Goal: Task Accomplishment & Management: Manage account settings

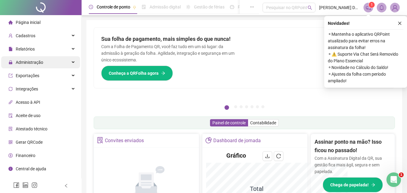
click at [31, 64] on span "Administração" at bounding box center [30, 62] width 28 height 5
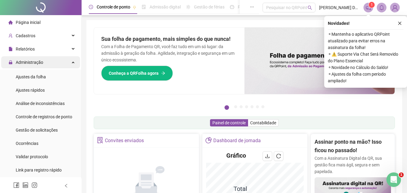
click at [40, 60] on span "Administração" at bounding box center [30, 62] width 28 height 5
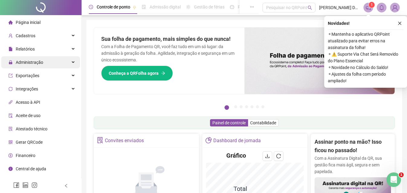
click at [40, 60] on span "Administração" at bounding box center [30, 62] width 28 height 5
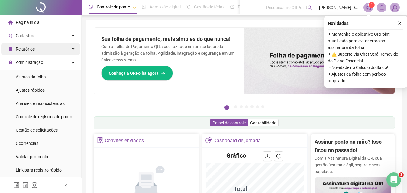
click at [32, 50] on span "Relatórios" at bounding box center [25, 49] width 19 height 5
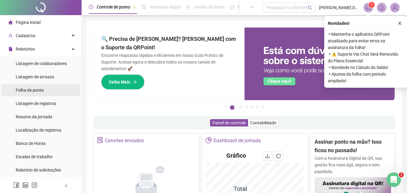
click at [32, 91] on span "Folha de ponto" at bounding box center [30, 90] width 28 height 5
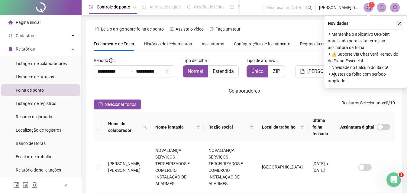
click at [398, 24] on icon "close" at bounding box center [400, 23] width 4 height 4
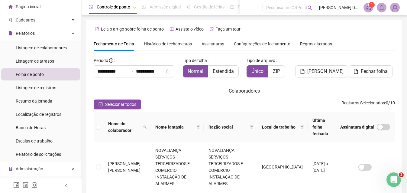
scroll to position [76, 0]
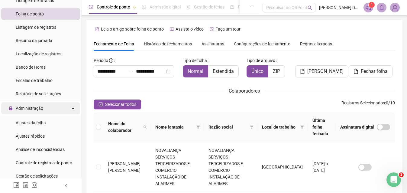
click at [28, 109] on span "Administração" at bounding box center [30, 108] width 28 height 5
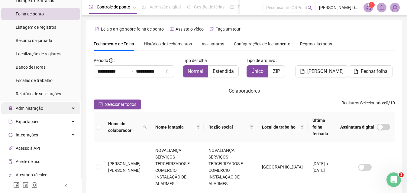
click at [35, 110] on span "Administração" at bounding box center [30, 108] width 28 height 5
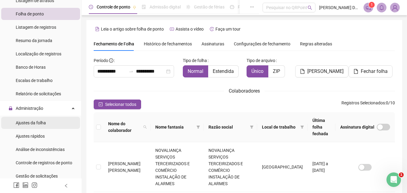
click at [40, 123] on span "Ajustes da folha" at bounding box center [31, 122] width 30 height 5
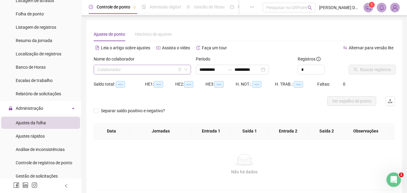
type input "**********"
click at [182, 67] on span at bounding box center [142, 69] width 90 height 9
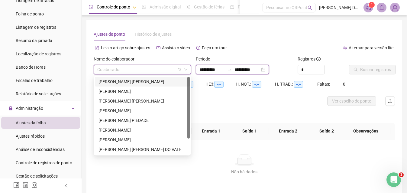
click at [203, 70] on input "**********" at bounding box center [211, 69] width 25 height 7
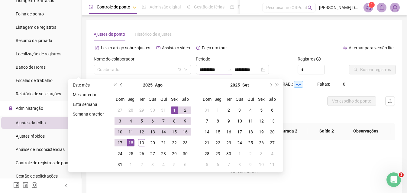
click at [118, 84] on button "prev-year" at bounding box center [121, 85] width 7 height 12
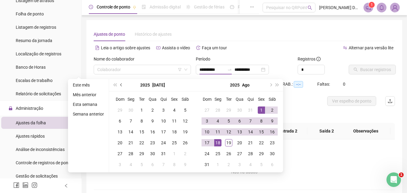
click at [118, 85] on button "prev-year" at bounding box center [121, 85] width 7 height 12
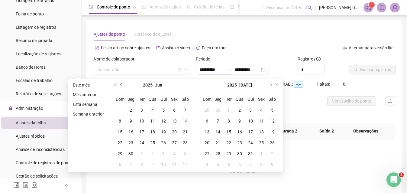
click at [118, 85] on button "prev-year" at bounding box center [121, 85] width 7 height 12
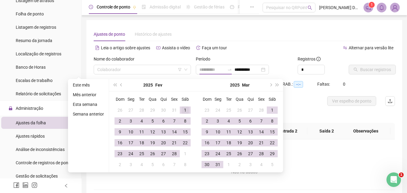
type input "**********"
click at [181, 107] on td "1" at bounding box center [185, 110] width 11 height 11
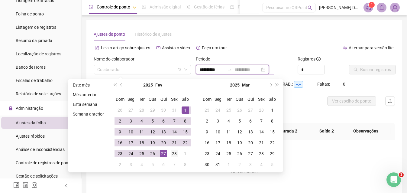
type input "**********"
click at [171, 155] on div "28" at bounding box center [174, 153] width 7 height 7
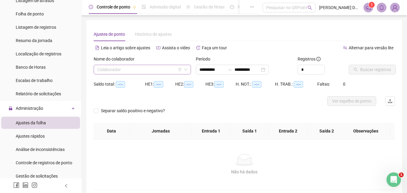
click at [143, 73] on input "search" at bounding box center [139, 69] width 85 height 9
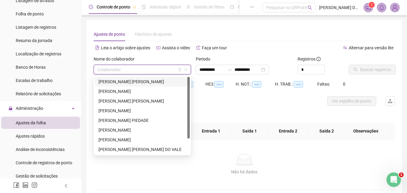
click at [160, 83] on div "[PERSON_NAME]" at bounding box center [143, 81] width 88 height 7
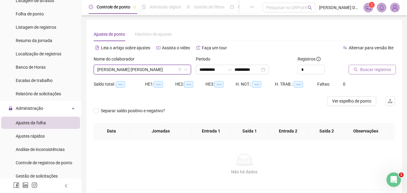
click at [371, 71] on span "Buscar registros" at bounding box center [375, 69] width 31 height 7
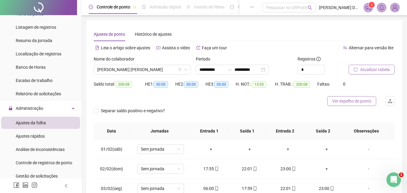
click at [362, 101] on span "Ver espelho de ponto" at bounding box center [351, 101] width 39 height 7
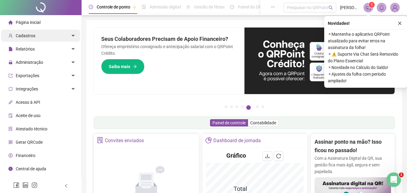
click at [25, 32] on span "Cadastros" at bounding box center [21, 36] width 27 height 12
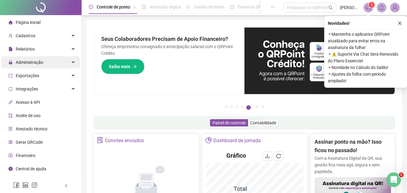
click at [36, 65] on span "Administração" at bounding box center [25, 62] width 35 height 12
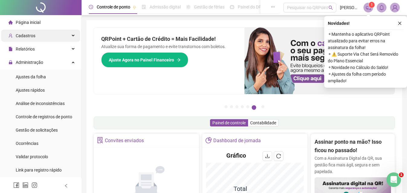
click at [37, 39] on div "Cadastros" at bounding box center [40, 36] width 79 height 12
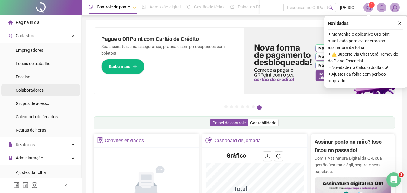
click at [30, 93] on div "Colaboradores" at bounding box center [30, 90] width 28 height 12
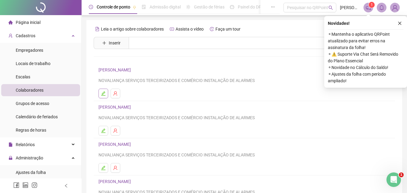
click at [105, 94] on icon "edit" at bounding box center [103, 93] width 5 height 5
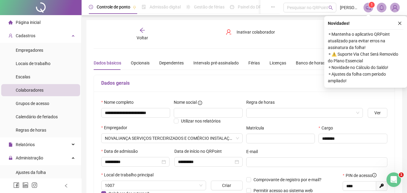
type input "**********"
click at [141, 34] on div "Voltar" at bounding box center [142, 34] width 46 height 14
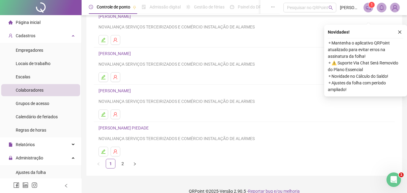
scroll to position [99, 0]
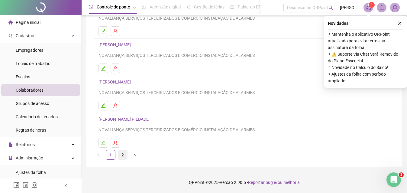
click at [122, 156] on link "2" at bounding box center [122, 154] width 9 height 9
click at [103, 142] on icon "edit" at bounding box center [103, 142] width 5 height 5
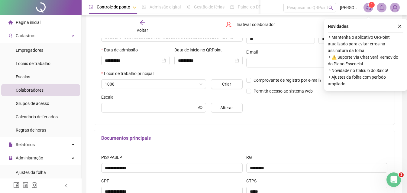
scroll to position [102, 0]
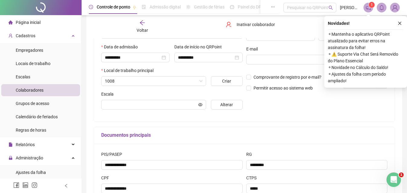
type input "**********"
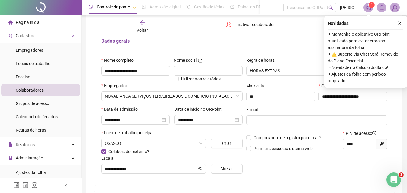
scroll to position [12, 0]
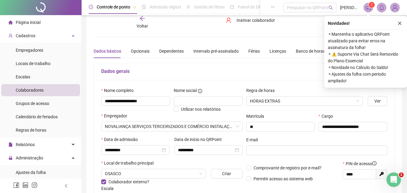
click at [148, 23] on div "Voltar" at bounding box center [142, 22] width 46 height 14
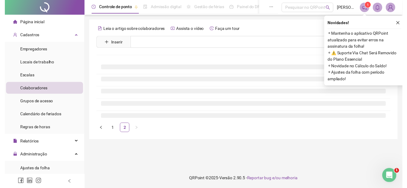
scroll to position [0, 0]
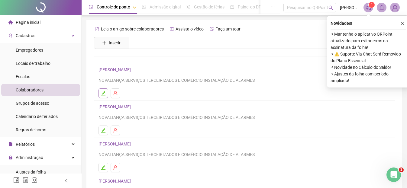
click at [103, 94] on icon "edit" at bounding box center [103, 93] width 5 height 5
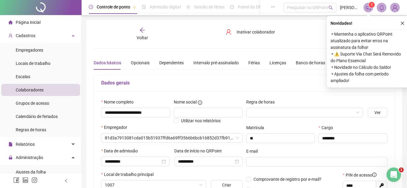
type input "**********"
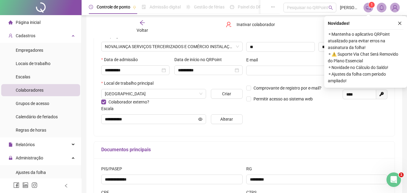
scroll to position [61, 0]
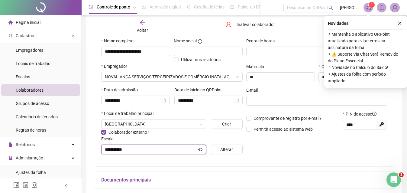
click at [178, 147] on input "**********" at bounding box center [151, 149] width 92 height 7
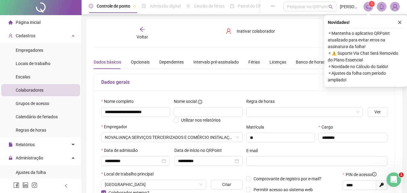
scroll to position [0, 0]
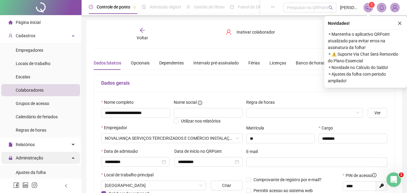
click at [27, 156] on span "Administração" at bounding box center [30, 157] width 28 height 5
click at [401, 24] on icon "close" at bounding box center [400, 23] width 4 height 4
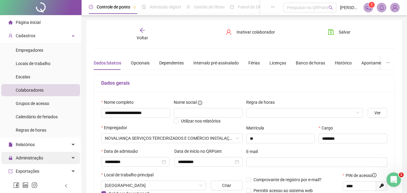
click at [26, 157] on span "Administração" at bounding box center [30, 157] width 28 height 5
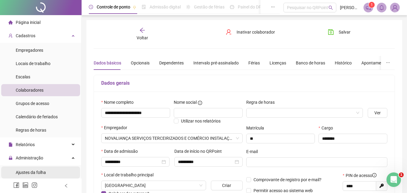
scroll to position [30, 0]
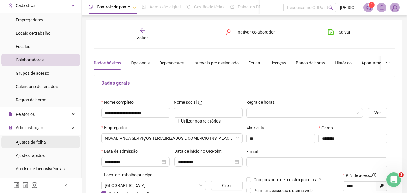
click at [33, 142] on span "Ajustes da folha" at bounding box center [31, 142] width 30 height 5
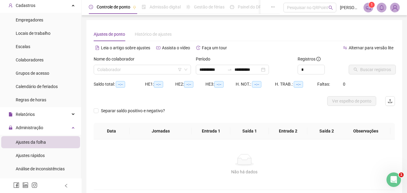
type input "**********"
click at [186, 67] on span at bounding box center [142, 69] width 90 height 9
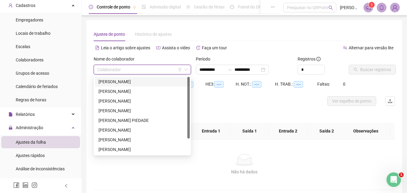
click at [162, 83] on div "[PERSON_NAME]" at bounding box center [143, 81] width 88 height 7
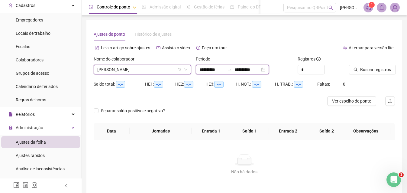
click at [214, 71] on input "**********" at bounding box center [211, 69] width 25 height 7
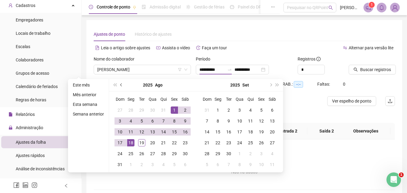
click at [118, 86] on button "prev-year" at bounding box center [121, 85] width 7 height 12
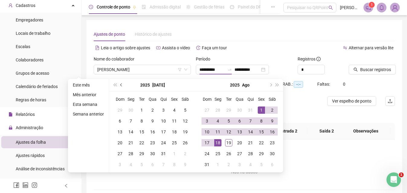
click at [118, 86] on button "prev-year" at bounding box center [121, 85] width 7 height 12
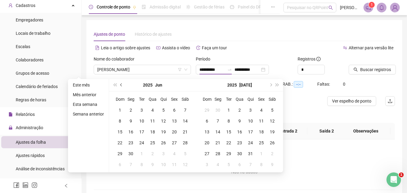
click at [118, 86] on button "prev-year" at bounding box center [121, 85] width 7 height 12
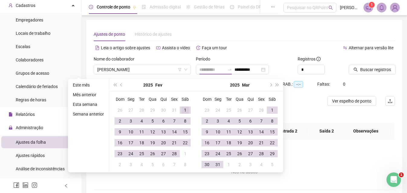
type input "**********"
click at [184, 107] on div "1" at bounding box center [185, 109] width 7 height 7
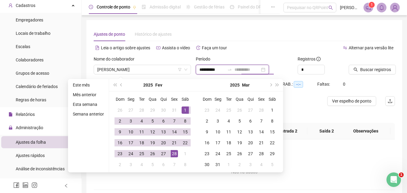
type input "**********"
click at [176, 155] on div "28" at bounding box center [174, 153] width 7 height 7
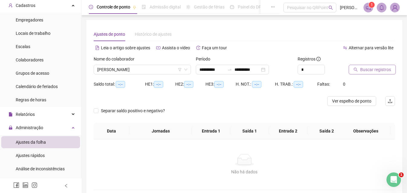
click at [376, 71] on span "Buscar registros" at bounding box center [375, 69] width 31 height 7
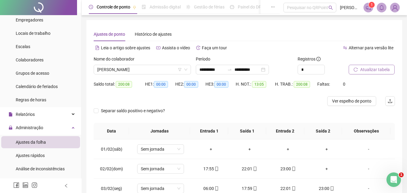
scroll to position [30, 0]
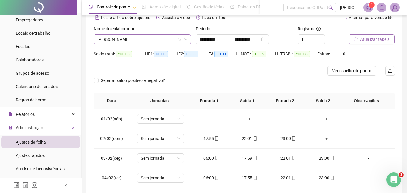
click at [187, 40] on icon "down" at bounding box center [186, 39] width 4 height 4
click at [167, 40] on span "[PERSON_NAME]" at bounding box center [142, 39] width 90 height 9
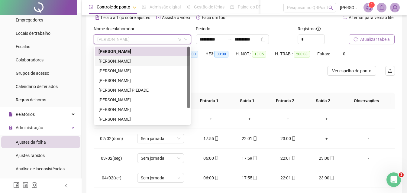
click at [130, 59] on div "[PERSON_NAME]" at bounding box center [143, 61] width 88 height 7
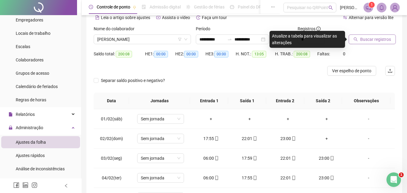
click at [379, 41] on span "Buscar registros" at bounding box center [375, 39] width 31 height 7
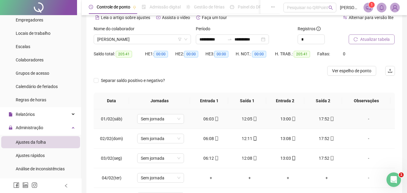
scroll to position [0, 0]
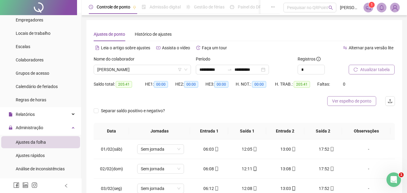
click at [355, 102] on span "Ver espelho de ponto" at bounding box center [351, 101] width 39 height 7
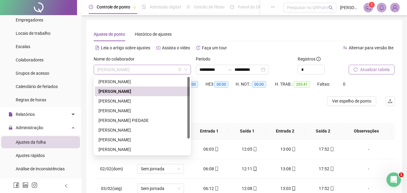
click at [183, 70] on span "[PERSON_NAME]" at bounding box center [142, 69] width 90 height 9
click at [131, 100] on div "[PERSON_NAME]" at bounding box center [143, 101] width 88 height 7
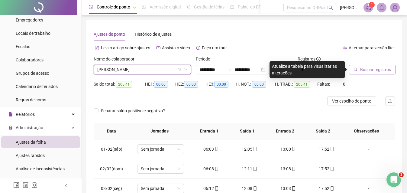
click at [371, 70] on span "Buscar registros" at bounding box center [375, 69] width 31 height 7
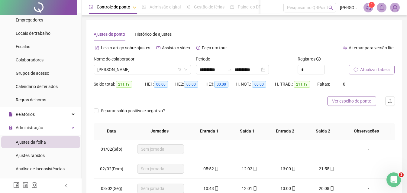
click at [360, 102] on span "Ver espelho de ponto" at bounding box center [351, 101] width 39 height 7
click at [345, 100] on span "Ver espelho de ponto" at bounding box center [351, 101] width 39 height 7
click at [184, 69] on icon "down" at bounding box center [186, 70] width 4 height 4
click at [180, 69] on icon "filter" at bounding box center [180, 70] width 4 height 4
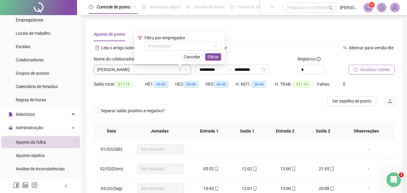
click at [186, 69] on icon "down" at bounding box center [186, 70] width 4 height 4
click at [251, 43] on div "**********" at bounding box center [244, 147] width 301 height 241
click at [198, 60] on button "Cancelar" at bounding box center [191, 56] width 21 height 7
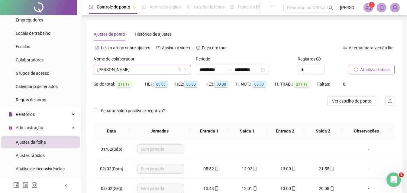
click at [186, 71] on icon "down" at bounding box center [186, 70] width 4 height 4
click at [168, 69] on span "[PERSON_NAME]" at bounding box center [142, 69] width 90 height 9
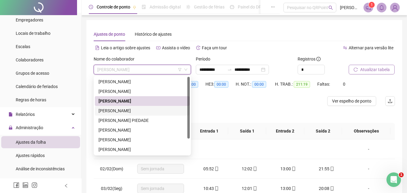
click at [142, 110] on div "[PERSON_NAME]" at bounding box center [143, 110] width 88 height 7
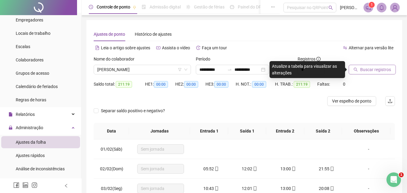
click at [370, 73] on button "Buscar registros" at bounding box center [372, 70] width 47 height 10
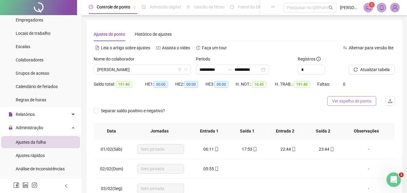
click at [335, 104] on span "Ver espelho de ponto" at bounding box center [351, 101] width 39 height 7
click at [187, 69] on icon "down" at bounding box center [186, 70] width 4 height 4
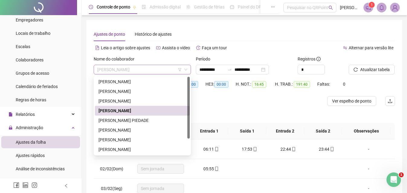
click at [169, 70] on span "[PERSON_NAME]" at bounding box center [142, 69] width 90 height 9
click at [118, 121] on div "[PERSON_NAME] PIEDADE" at bounding box center [143, 120] width 88 height 7
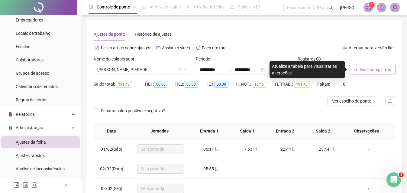
click at [352, 69] on button "Buscar registros" at bounding box center [372, 70] width 47 height 10
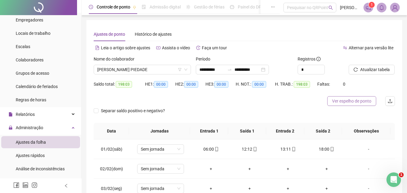
click at [362, 102] on span "Ver espelho de ponto" at bounding box center [351, 101] width 39 height 7
click at [186, 71] on span "[PERSON_NAME] PIEDADE" at bounding box center [142, 69] width 90 height 9
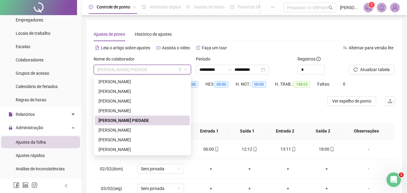
scroll to position [60, 0]
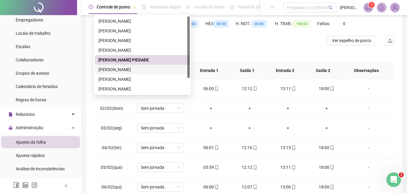
click at [137, 68] on div "[PERSON_NAME]" at bounding box center [143, 69] width 88 height 7
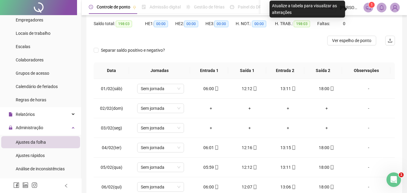
scroll to position [0, 0]
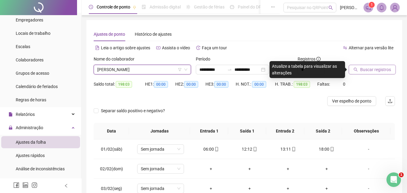
click at [364, 72] on span "Buscar registros" at bounding box center [375, 69] width 31 height 7
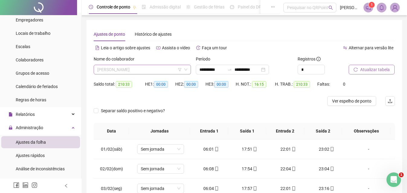
click at [155, 70] on span "[PERSON_NAME]" at bounding box center [142, 69] width 90 height 9
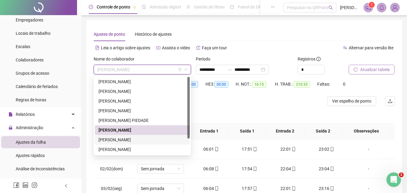
click at [129, 140] on div "[PERSON_NAME]" at bounding box center [143, 139] width 88 height 7
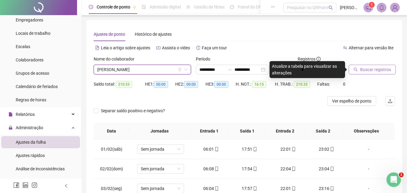
click at [360, 68] on button "Buscar registros" at bounding box center [372, 70] width 47 height 10
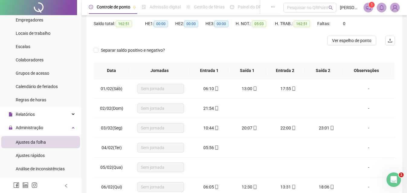
scroll to position [30, 0]
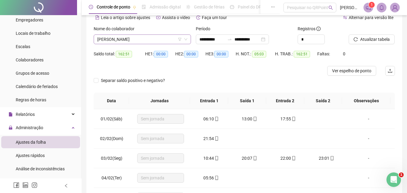
click at [184, 43] on span "[PERSON_NAME]" at bounding box center [142, 39] width 90 height 9
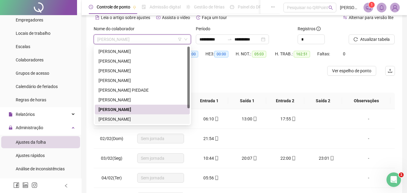
click at [123, 120] on div "[PERSON_NAME]" at bounding box center [143, 119] width 88 height 7
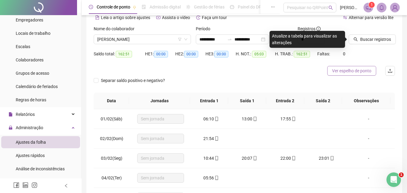
click at [336, 68] on span "Ver espelho de ponto" at bounding box center [351, 70] width 39 height 7
click at [364, 41] on span "Buscar registros" at bounding box center [375, 39] width 31 height 7
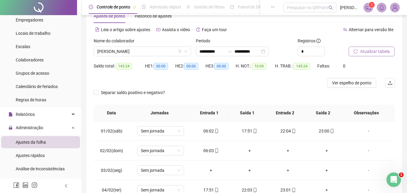
scroll to position [0, 0]
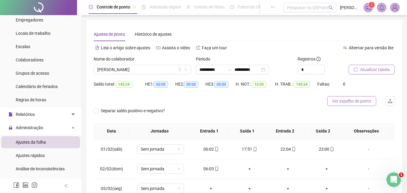
click at [358, 105] on button "Ver espelho de ponto" at bounding box center [351, 101] width 49 height 10
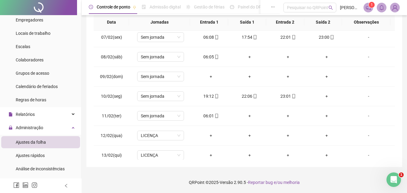
scroll to position [151, 0]
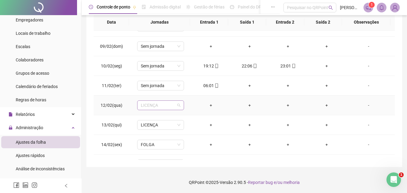
click at [177, 107] on span "LICENÇA" at bounding box center [161, 105] width 40 height 9
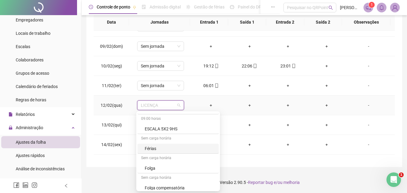
scroll to position [453, 0]
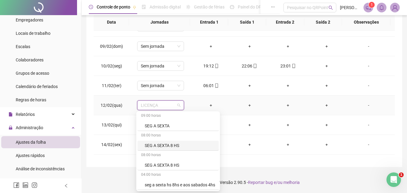
click at [303, 110] on td "+" at bounding box center [288, 105] width 39 height 20
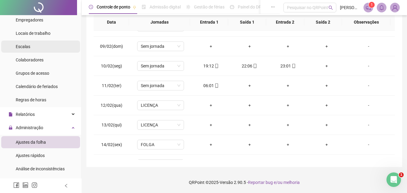
click at [32, 47] on li "Escalas" at bounding box center [40, 46] width 79 height 12
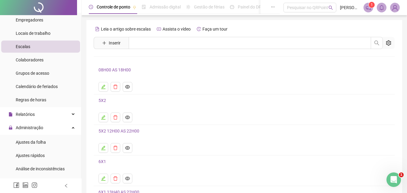
scroll to position [66, 0]
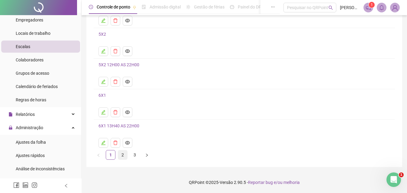
click at [124, 157] on link "2" at bounding box center [122, 154] width 9 height 9
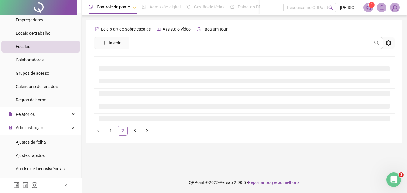
scroll to position [0, 0]
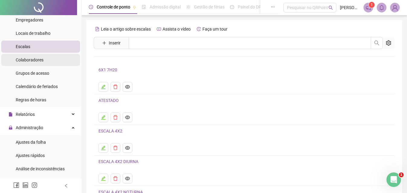
click at [42, 63] on div "Colaboradores" at bounding box center [30, 60] width 28 height 12
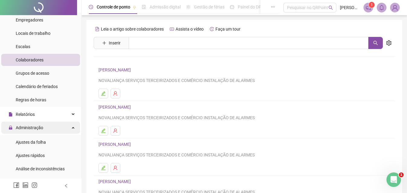
click at [44, 129] on div "Administração" at bounding box center [40, 127] width 79 height 12
click at [39, 128] on span "Administração" at bounding box center [30, 127] width 28 height 5
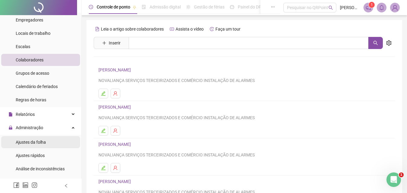
click at [39, 141] on span "Ajustes da folha" at bounding box center [31, 142] width 30 height 5
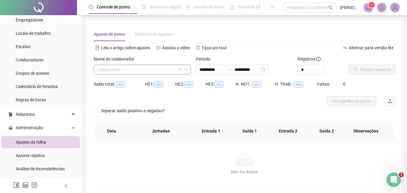
type input "**********"
click at [217, 72] on input "**********" at bounding box center [211, 69] width 25 height 7
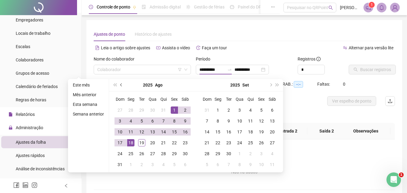
click at [120, 85] on span "prev-year" at bounding box center [121, 84] width 3 height 3
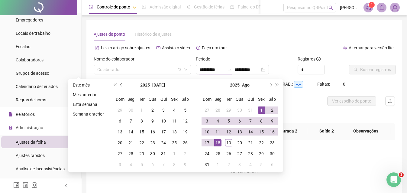
click at [120, 85] on span "prev-year" at bounding box center [121, 84] width 3 height 3
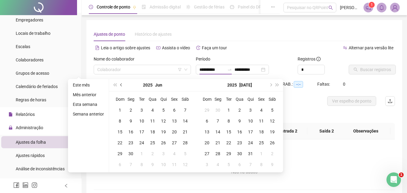
click at [120, 85] on span "prev-year" at bounding box center [121, 84] width 3 height 3
type input "**********"
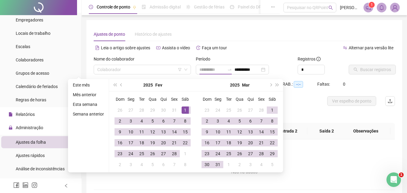
click at [184, 112] on div "1" at bounding box center [185, 109] width 7 height 7
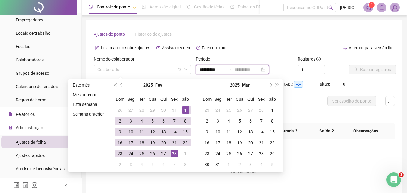
type input "**********"
click at [174, 152] on div "28" at bounding box center [174, 153] width 7 height 7
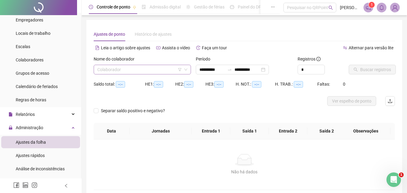
click at [184, 70] on icon "down" at bounding box center [186, 70] width 4 height 4
click at [186, 68] on icon "down" at bounding box center [186, 70] width 4 height 4
click at [163, 67] on input "search" at bounding box center [139, 69] width 85 height 9
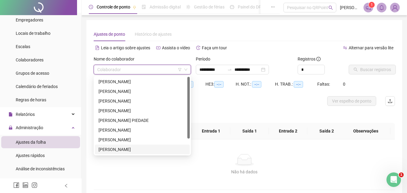
click at [121, 151] on div "[PERSON_NAME]" at bounding box center [143, 149] width 88 height 7
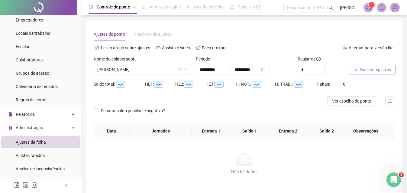
click at [363, 67] on span "Buscar registros" at bounding box center [375, 69] width 31 height 7
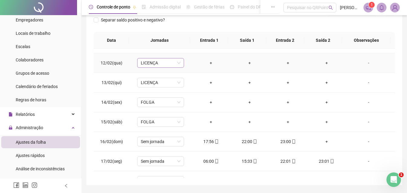
scroll to position [181, 0]
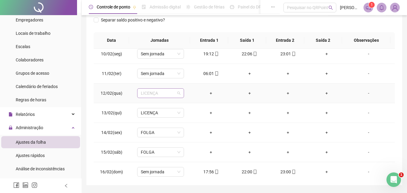
click at [176, 96] on span "LICENÇA" at bounding box center [161, 93] width 40 height 9
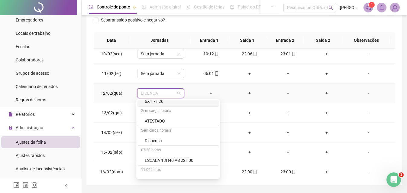
scroll to position [121, 0]
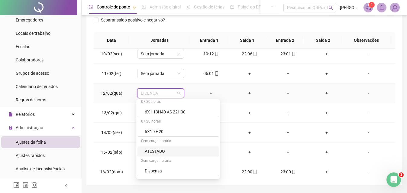
click at [154, 148] on div "ATESTADO" at bounding box center [180, 151] width 70 height 7
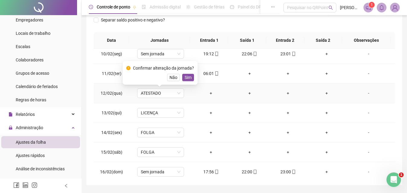
click at [186, 73] on div "Confirmar alteração da jornada? Não Sim" at bounding box center [160, 73] width 68 height 16
click at [178, 117] on span "LICENÇA" at bounding box center [161, 112] width 40 height 9
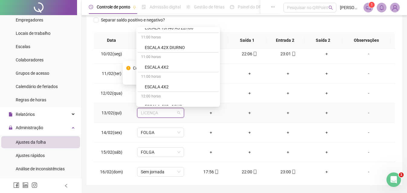
scroll to position [151, 0]
click at [168, 46] on div "ATESTADO" at bounding box center [180, 49] width 70 height 7
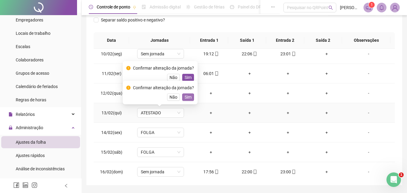
click at [188, 99] on span "Sim" at bounding box center [188, 97] width 7 height 7
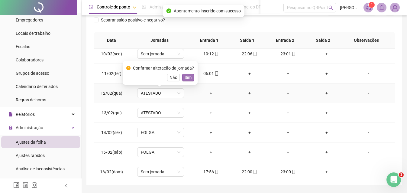
click at [188, 74] on button "Sim" at bounding box center [188, 77] width 12 height 7
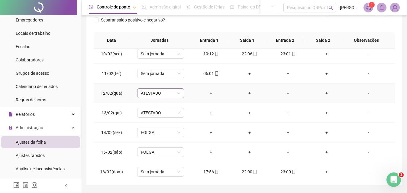
click at [181, 95] on div "ATESTADO" at bounding box center [160, 93] width 47 height 10
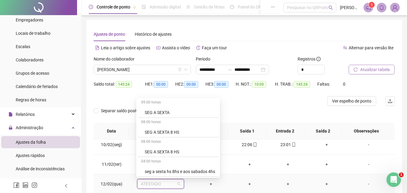
scroll to position [393, 0]
click at [171, 131] on div "Licença" at bounding box center [180, 133] width 70 height 7
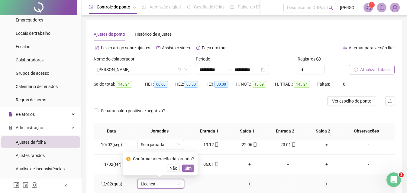
click at [187, 171] on button "Sim" at bounding box center [188, 167] width 12 height 7
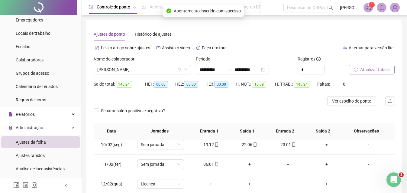
scroll to position [212, 0]
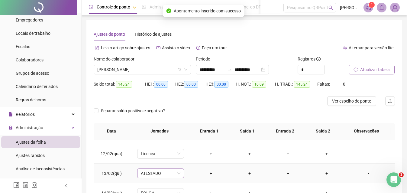
click at [177, 174] on span "ATESTADO" at bounding box center [161, 173] width 40 height 9
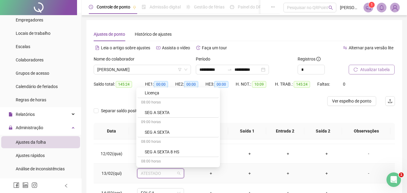
scroll to position [393, 0]
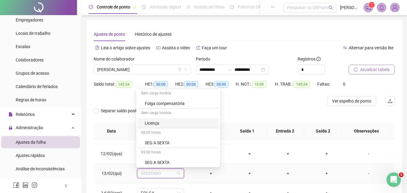
click at [162, 122] on div "Licença" at bounding box center [180, 123] width 70 height 7
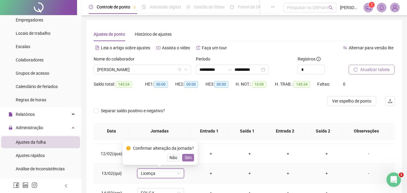
click at [187, 160] on span "Sim" at bounding box center [188, 157] width 7 height 7
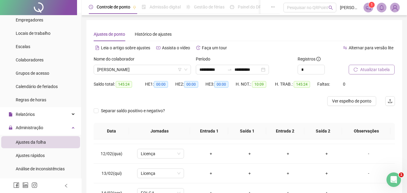
click at [360, 68] on button "Atualizar tabela" at bounding box center [372, 70] width 46 height 10
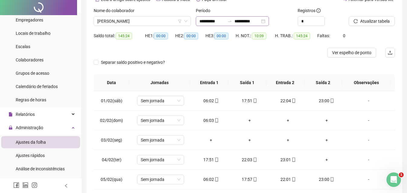
scroll to position [0, 0]
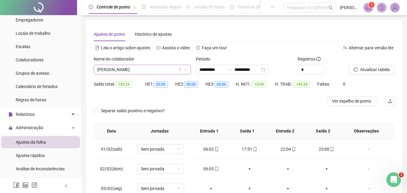
click at [183, 70] on span "[PERSON_NAME]" at bounding box center [142, 69] width 90 height 9
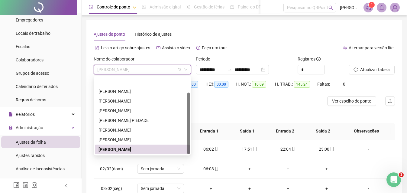
scroll to position [19, 0]
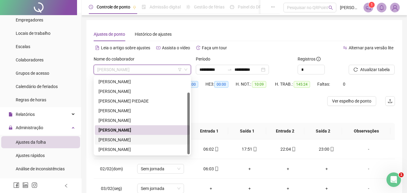
click at [129, 138] on div "[PERSON_NAME]" at bounding box center [143, 139] width 88 height 7
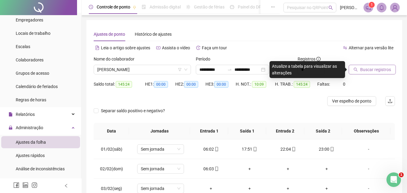
click at [377, 70] on span "Buscar registros" at bounding box center [375, 69] width 31 height 7
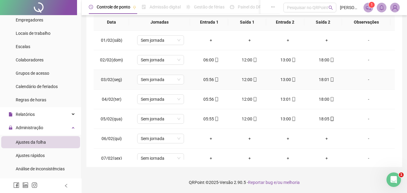
scroll to position [18, 0]
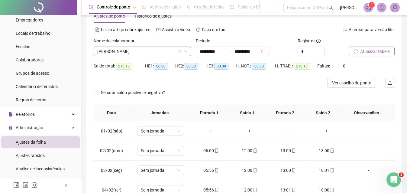
click at [186, 51] on icon "down" at bounding box center [186, 52] width 4 height 4
click at [168, 51] on span "[PERSON_NAME]" at bounding box center [142, 51] width 90 height 9
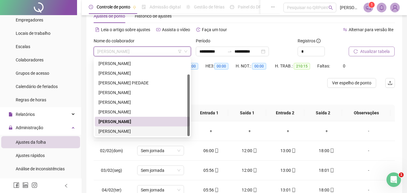
click at [132, 130] on div "[PERSON_NAME]" at bounding box center [143, 131] width 88 height 7
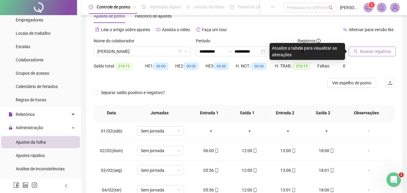
click at [370, 53] on span "Buscar registros" at bounding box center [375, 51] width 31 height 7
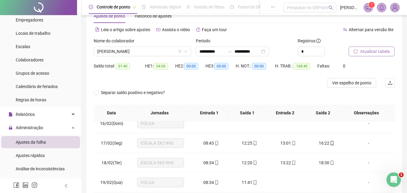
scroll to position [121, 0]
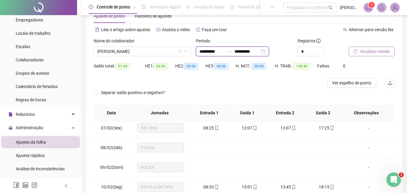
click at [203, 50] on input "**********" at bounding box center [211, 51] width 25 height 7
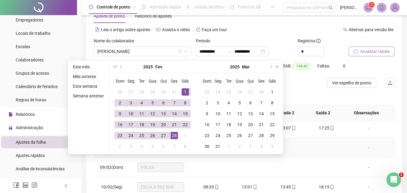
click at [290, 155] on td at bounding box center [288, 148] width 39 height 20
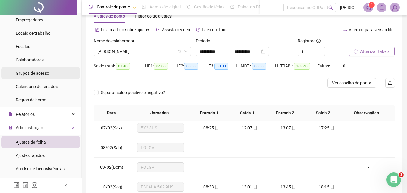
scroll to position [0, 0]
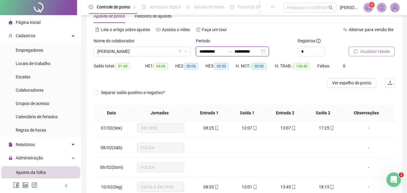
click at [206, 53] on input "**********" at bounding box center [211, 51] width 25 height 7
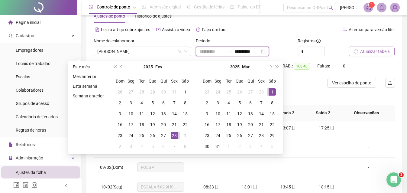
type input "**********"
click at [271, 91] on div "1" at bounding box center [272, 91] width 7 height 7
click at [250, 50] on input "**********" at bounding box center [247, 51] width 25 height 7
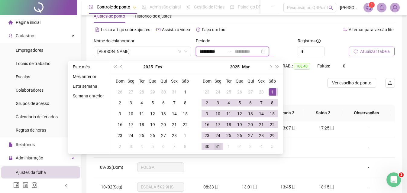
type input "**********"
click at [218, 146] on div "31" at bounding box center [217, 146] width 7 height 7
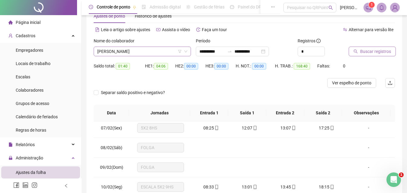
click at [184, 52] on icon "down" at bounding box center [186, 52] width 4 height 4
click at [186, 51] on icon "down" at bounding box center [186, 52] width 4 height 4
click at [158, 52] on span "[PERSON_NAME]" at bounding box center [142, 51] width 90 height 9
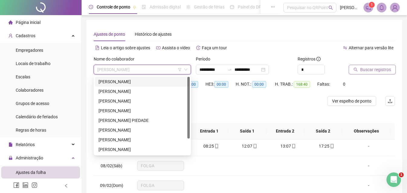
drag, startPoint x: 143, startPoint y: 81, endPoint x: 191, endPoint y: 78, distance: 47.8
click at [143, 81] on div "[PERSON_NAME]" at bounding box center [143, 81] width 88 height 7
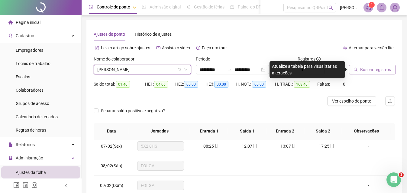
click at [368, 73] on span "Buscar registros" at bounding box center [375, 69] width 31 height 7
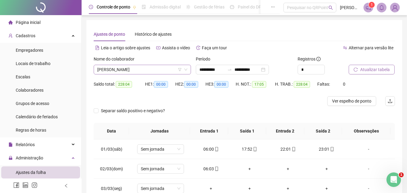
click at [186, 70] on icon "down" at bounding box center [186, 70] width 4 height 4
click at [171, 70] on span "[PERSON_NAME]" at bounding box center [142, 69] width 90 height 9
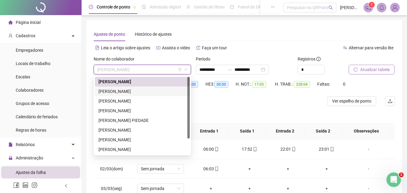
click at [143, 93] on div "[PERSON_NAME]" at bounding box center [143, 91] width 88 height 7
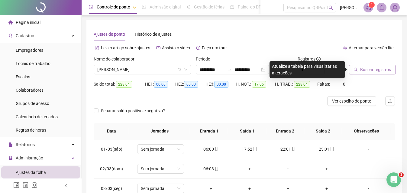
click at [358, 67] on icon "search" at bounding box center [356, 69] width 4 height 4
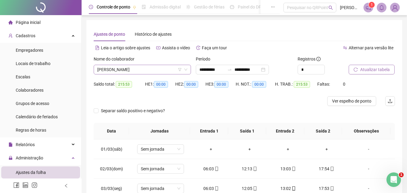
click at [185, 71] on icon "down" at bounding box center [186, 70] width 4 height 4
click at [168, 71] on span "[PERSON_NAME]" at bounding box center [142, 69] width 90 height 9
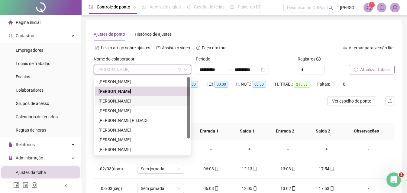
click at [149, 100] on div "[PERSON_NAME]" at bounding box center [143, 101] width 88 height 7
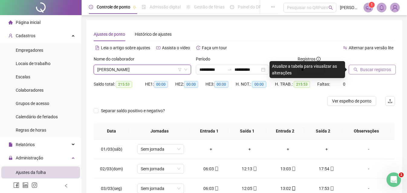
click at [382, 71] on span "Buscar registros" at bounding box center [375, 69] width 31 height 7
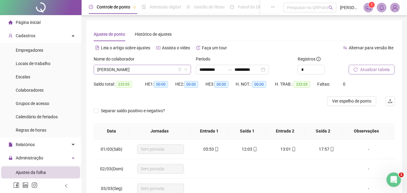
click at [172, 66] on span "[PERSON_NAME]" at bounding box center [142, 69] width 90 height 9
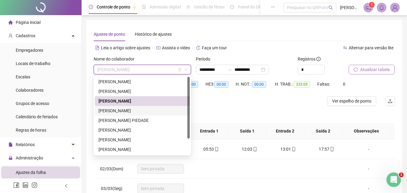
click at [139, 109] on div "[PERSON_NAME]" at bounding box center [143, 110] width 88 height 7
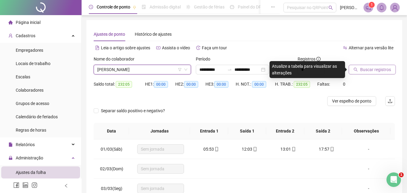
click at [372, 70] on span "Buscar registros" at bounding box center [375, 69] width 31 height 7
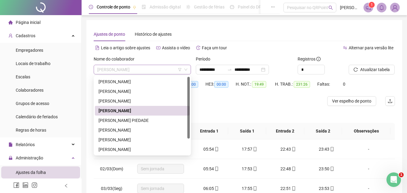
click at [168, 68] on span "[PERSON_NAME]" at bounding box center [142, 69] width 90 height 9
click at [116, 120] on div "[PERSON_NAME] PIEDADE" at bounding box center [143, 120] width 88 height 7
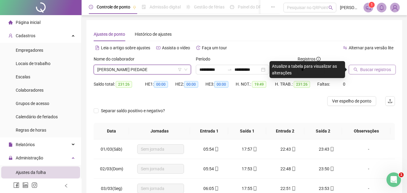
click at [363, 70] on span "Buscar registros" at bounding box center [375, 69] width 31 height 7
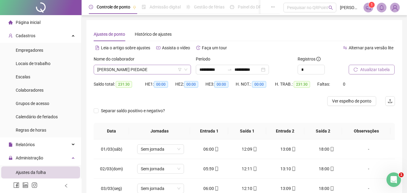
click at [163, 66] on span "[PERSON_NAME] PIEDADE" at bounding box center [142, 69] width 90 height 9
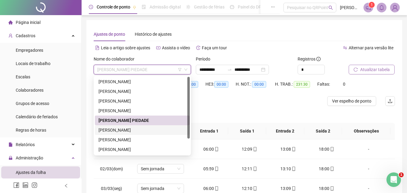
click at [132, 129] on div "[PERSON_NAME]" at bounding box center [143, 130] width 88 height 7
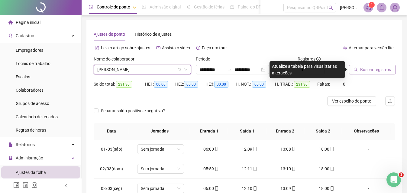
click at [374, 69] on span "Buscar registros" at bounding box center [375, 69] width 31 height 7
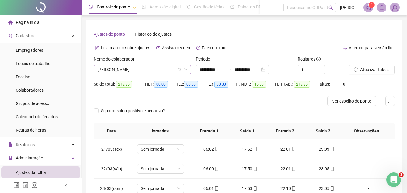
click at [186, 71] on icon "down" at bounding box center [186, 70] width 4 height 4
click at [163, 72] on span "[PERSON_NAME]" at bounding box center [142, 69] width 90 height 9
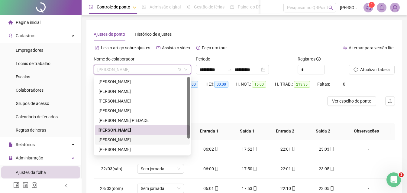
click at [133, 140] on div "[PERSON_NAME]" at bounding box center [143, 139] width 88 height 7
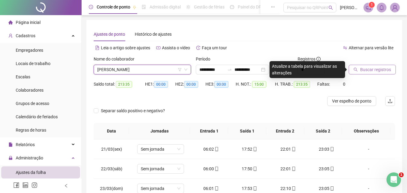
click at [369, 69] on span "Buscar registros" at bounding box center [375, 69] width 31 height 7
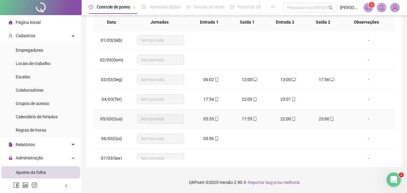
scroll to position [18, 0]
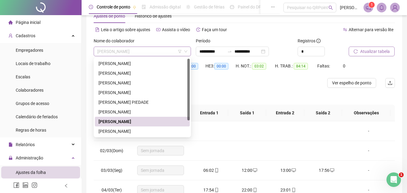
click at [173, 53] on span "[PERSON_NAME]" at bounding box center [142, 51] width 90 height 9
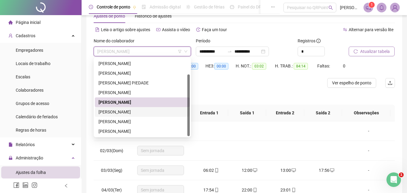
click at [154, 110] on div "[PERSON_NAME]" at bounding box center [143, 111] width 88 height 7
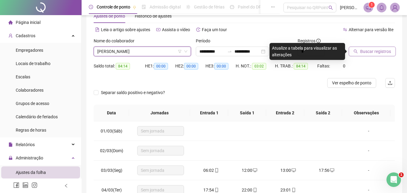
click at [370, 51] on span "Buscar registros" at bounding box center [375, 51] width 31 height 7
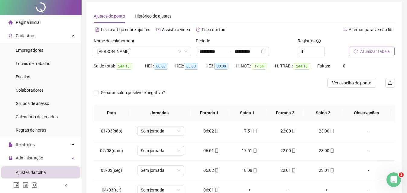
scroll to position [0, 0]
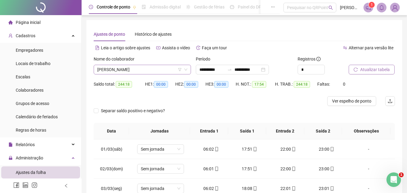
click at [182, 73] on span "[PERSON_NAME]" at bounding box center [142, 69] width 90 height 9
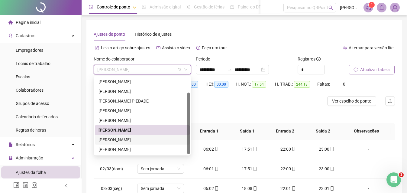
click at [139, 139] on div "[PERSON_NAME]" at bounding box center [143, 139] width 88 height 7
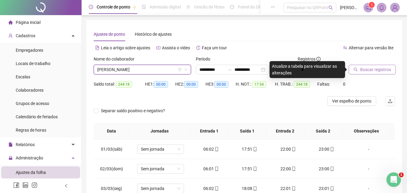
click at [375, 70] on span "Buscar registros" at bounding box center [375, 69] width 31 height 7
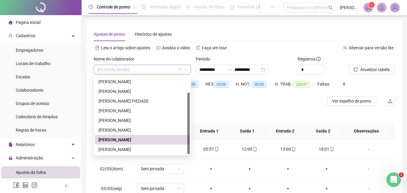
click at [165, 71] on span "[PERSON_NAME]" at bounding box center [142, 69] width 90 height 9
click at [131, 151] on div "[PERSON_NAME]" at bounding box center [143, 149] width 88 height 7
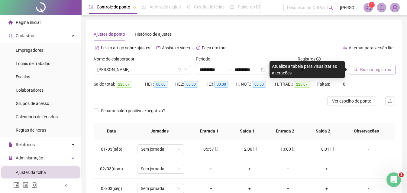
click at [364, 70] on span "Buscar registros" at bounding box center [375, 69] width 31 height 7
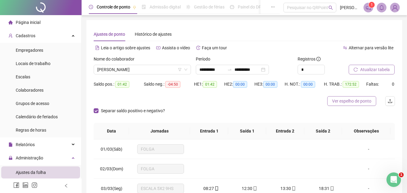
click at [358, 101] on span "Ver espelho de ponto" at bounding box center [351, 101] width 39 height 7
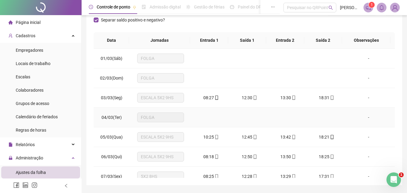
scroll to position [30, 0]
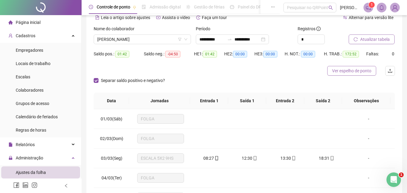
click at [354, 70] on span "Ver espelho de ponto" at bounding box center [351, 70] width 39 height 7
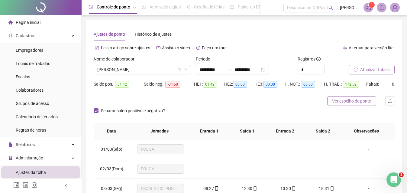
click at [354, 102] on span "Ver espelho de ponto" at bounding box center [351, 101] width 39 height 7
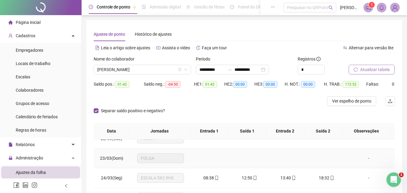
scroll to position [393, 0]
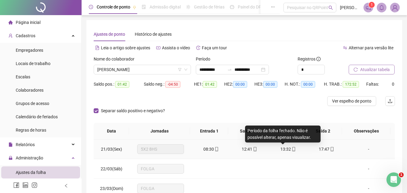
click at [285, 149] on span "13:32" at bounding box center [285, 149] width 11 height 5
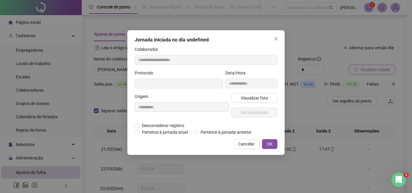
type input "**********"
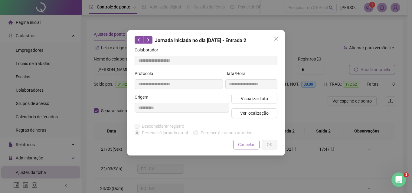
click at [249, 145] on span "Cancelar" at bounding box center [246, 144] width 17 height 7
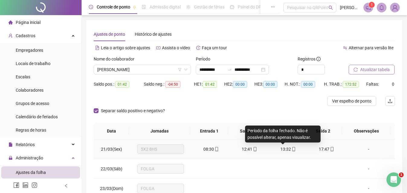
click at [284, 151] on span "13:32" at bounding box center [285, 149] width 11 height 5
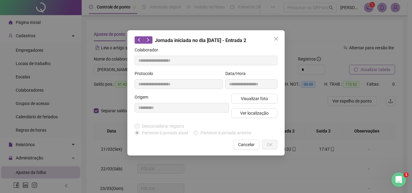
click at [318, 132] on div "**********" at bounding box center [206, 96] width 412 height 193
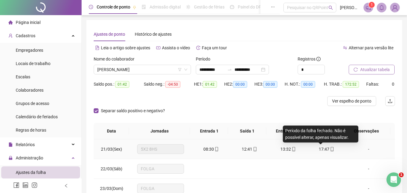
click at [319, 149] on span "17:47" at bounding box center [324, 149] width 11 height 5
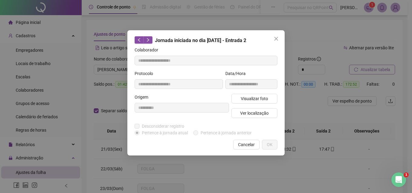
type input "**********"
click at [250, 147] on span "Cancelar" at bounding box center [246, 144] width 17 height 7
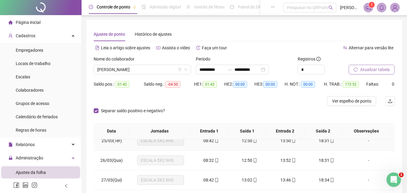
scroll to position [389, 0]
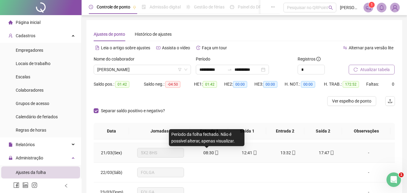
click at [203, 154] on span "08:30" at bounding box center [208, 152] width 11 height 5
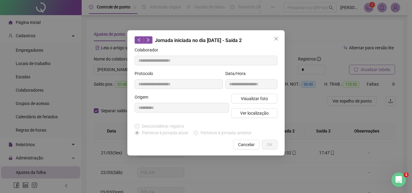
type input "**********"
click at [142, 125] on span "Desconsiderar registro" at bounding box center [162, 126] width 47 height 7
click at [192, 127] on div "Desconsiderar registro Pertence ao lanche" at bounding box center [163, 126] width 59 height 7
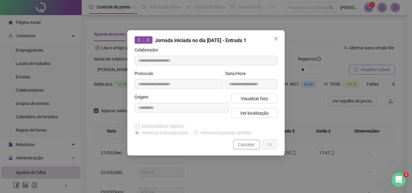
click at [252, 144] on span "Cancelar" at bounding box center [246, 144] width 17 height 7
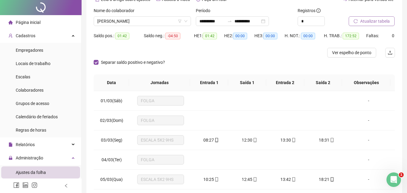
scroll to position [0, 0]
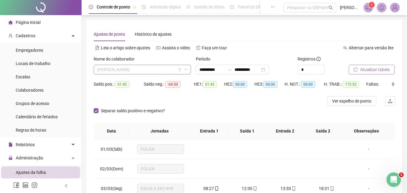
click at [174, 69] on span "[PERSON_NAME]" at bounding box center [142, 69] width 90 height 9
click at [207, 70] on input "**********" at bounding box center [211, 69] width 25 height 7
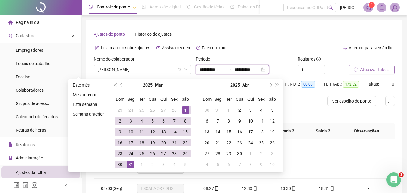
click at [207, 71] on input "**********" at bounding box center [211, 69] width 25 height 7
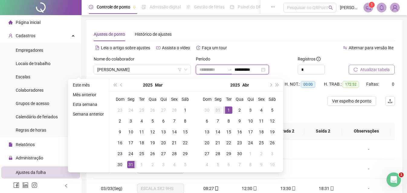
type input "**********"
click at [222, 110] on td "31" at bounding box center [217, 110] width 11 height 11
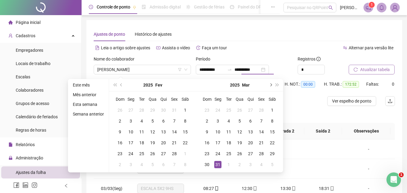
click at [270, 84] on span "next-year" at bounding box center [270, 84] width 3 height 3
type input "**********"
click at [228, 110] on div "1" at bounding box center [228, 109] width 7 height 7
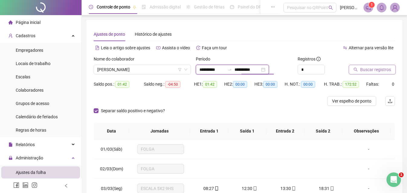
click at [260, 70] on input "**********" at bounding box center [247, 69] width 25 height 7
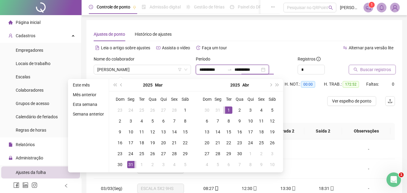
click at [209, 69] on input "**********" at bounding box center [211, 69] width 25 height 7
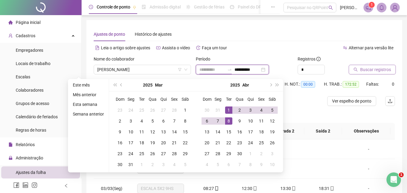
type input "**********"
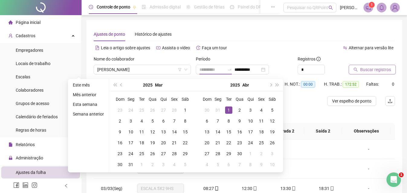
click at [229, 111] on div "1" at bounding box center [228, 109] width 7 height 7
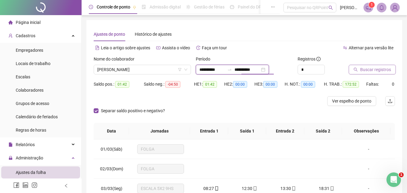
click at [260, 69] on input "**********" at bounding box center [247, 69] width 25 height 7
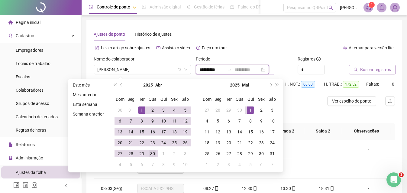
type input "**********"
click at [154, 153] on div "30" at bounding box center [152, 153] width 7 height 7
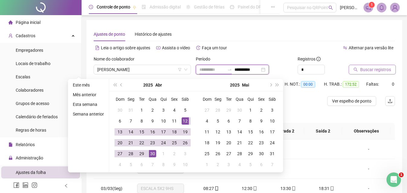
type input "**********"
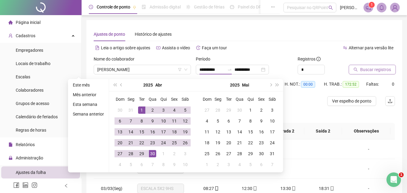
click at [364, 70] on span "Buscar registros" at bounding box center [375, 69] width 31 height 7
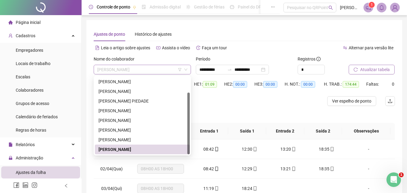
click at [165, 71] on span "[PERSON_NAME]" at bounding box center [142, 69] width 90 height 9
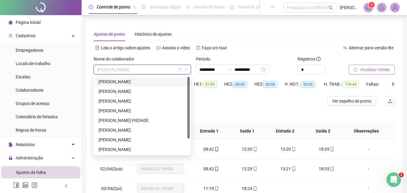
click at [151, 79] on div "[PERSON_NAME]" at bounding box center [143, 81] width 88 height 7
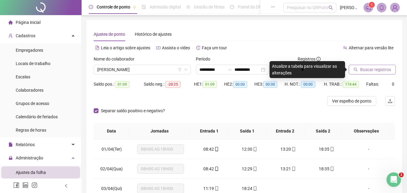
click at [385, 66] on button "Buscar registros" at bounding box center [372, 70] width 47 height 10
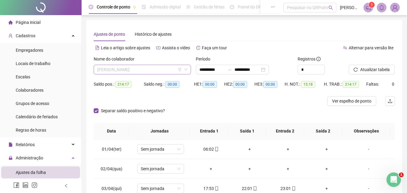
click at [163, 72] on span "[PERSON_NAME]" at bounding box center [142, 69] width 90 height 9
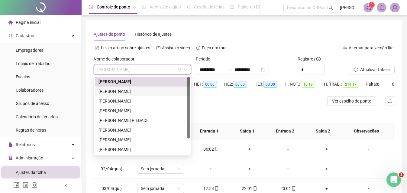
click at [132, 92] on div "[PERSON_NAME]" at bounding box center [143, 91] width 88 height 7
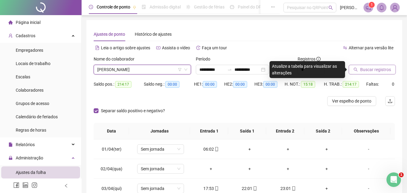
click at [386, 71] on span "Buscar registros" at bounding box center [375, 69] width 31 height 7
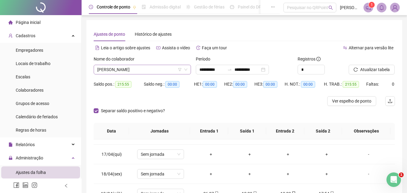
click at [152, 67] on span "[PERSON_NAME]" at bounding box center [142, 69] width 90 height 9
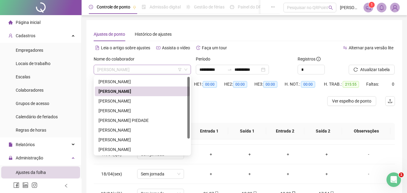
click at [152, 67] on span "[PERSON_NAME]" at bounding box center [142, 69] width 90 height 9
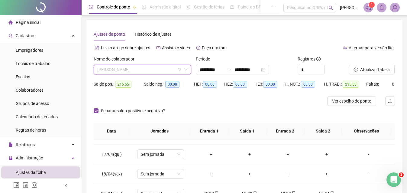
click at [156, 73] on span "[PERSON_NAME]" at bounding box center [142, 69] width 90 height 9
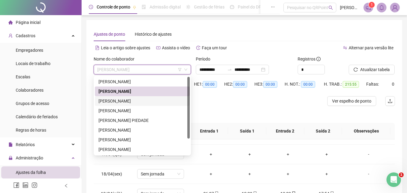
click at [145, 100] on div "[PERSON_NAME]" at bounding box center [143, 101] width 88 height 7
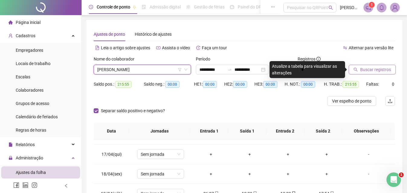
click at [364, 71] on span "Buscar registros" at bounding box center [375, 69] width 31 height 7
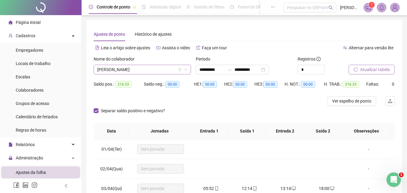
click at [135, 66] on span "[PERSON_NAME]" at bounding box center [142, 69] width 90 height 9
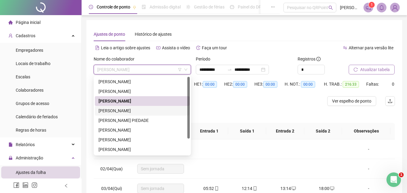
drag, startPoint x: 129, startPoint y: 108, endPoint x: 163, endPoint y: 121, distance: 37.0
click at [129, 108] on div "[PERSON_NAME]" at bounding box center [143, 110] width 88 height 7
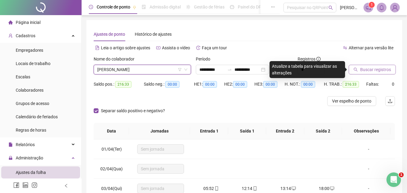
click at [371, 72] on span "Buscar registros" at bounding box center [375, 69] width 31 height 7
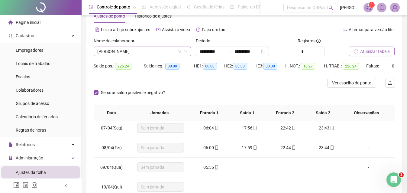
scroll to position [302, 0]
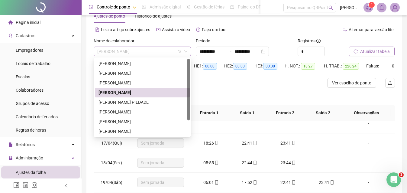
click at [155, 48] on span "[PERSON_NAME]" at bounding box center [142, 51] width 90 height 9
click at [119, 101] on div "[PERSON_NAME] PIEDADE" at bounding box center [143, 102] width 88 height 7
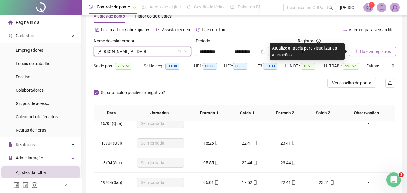
click at [369, 54] on span "Buscar registros" at bounding box center [375, 51] width 31 height 7
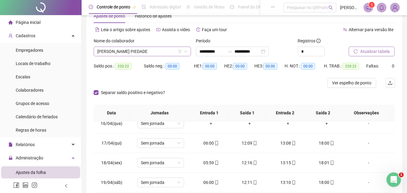
click at [186, 50] on icon "down" at bounding box center [186, 52] width 4 height 4
click at [167, 52] on span "[PERSON_NAME] PIEDADE" at bounding box center [142, 51] width 90 height 9
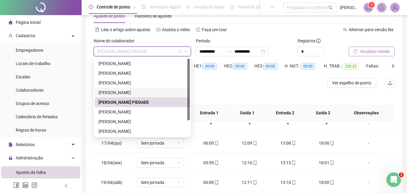
click at [130, 92] on div "[PERSON_NAME]" at bounding box center [143, 92] width 88 height 7
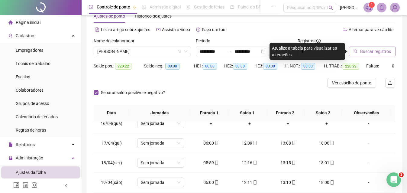
click at [365, 49] on span "Buscar registros" at bounding box center [375, 51] width 31 height 7
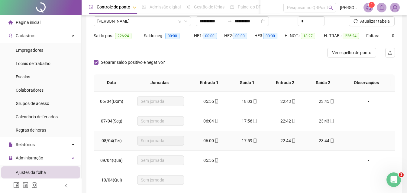
scroll to position [67, 0]
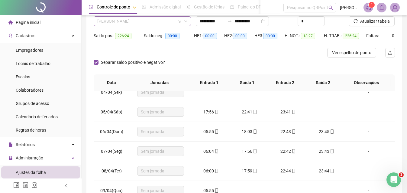
click at [176, 21] on span "[PERSON_NAME]" at bounding box center [142, 21] width 90 height 9
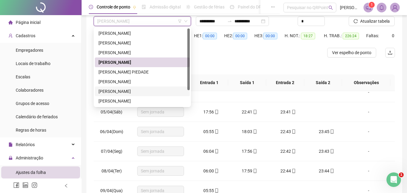
click at [133, 88] on div "[PERSON_NAME]" at bounding box center [143, 91] width 88 height 7
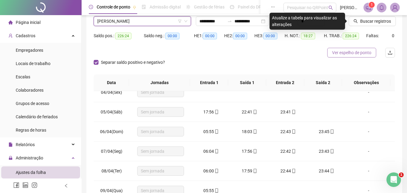
click at [356, 57] on button "Ver espelho de ponto" at bounding box center [351, 53] width 49 height 10
click at [144, 19] on span "[PERSON_NAME]" at bounding box center [142, 21] width 90 height 9
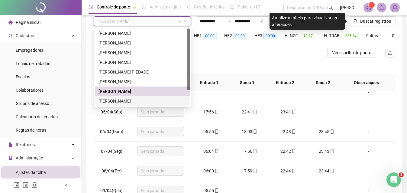
click at [128, 98] on div "[PERSON_NAME]" at bounding box center [143, 101] width 88 height 7
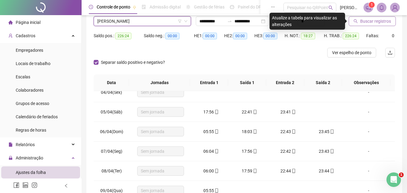
click at [373, 21] on span "Buscar registros" at bounding box center [375, 21] width 31 height 7
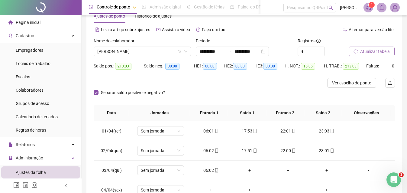
scroll to position [0, 0]
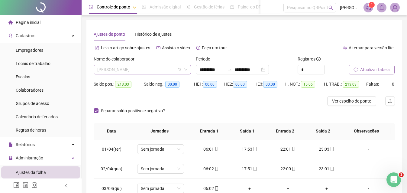
click at [171, 70] on span "[PERSON_NAME]" at bounding box center [142, 69] width 90 height 9
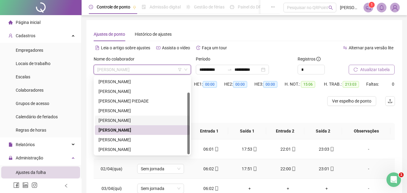
scroll to position [30, 0]
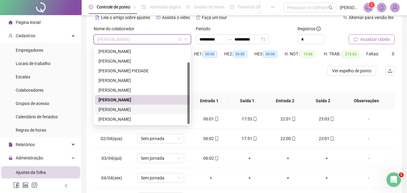
click at [127, 109] on div "[PERSON_NAME]" at bounding box center [143, 109] width 88 height 7
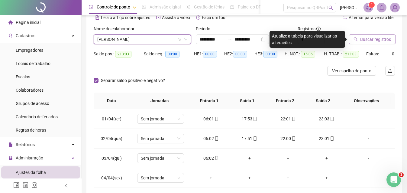
click at [373, 40] on span "Buscar registros" at bounding box center [375, 39] width 31 height 7
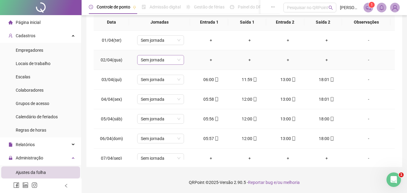
scroll to position [18, 0]
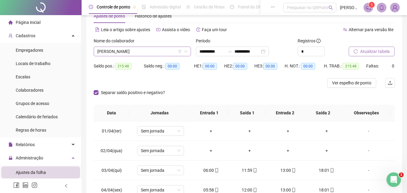
click at [150, 52] on span "[PERSON_NAME]" at bounding box center [142, 51] width 90 height 9
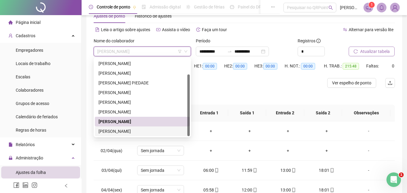
click at [118, 131] on div "[PERSON_NAME]" at bounding box center [143, 131] width 88 height 7
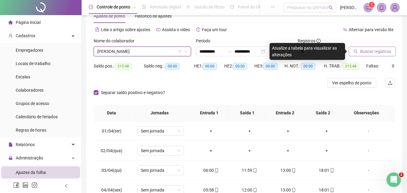
click at [361, 48] on span "Buscar registros" at bounding box center [375, 51] width 31 height 7
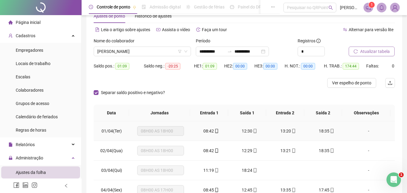
scroll to position [91, 0]
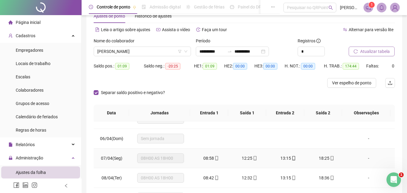
click at [242, 158] on span "12:25" at bounding box center [247, 158] width 11 height 5
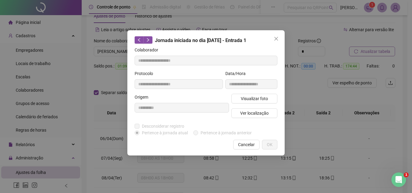
type input "**********"
click at [252, 147] on span "Cancelar" at bounding box center [246, 144] width 17 height 7
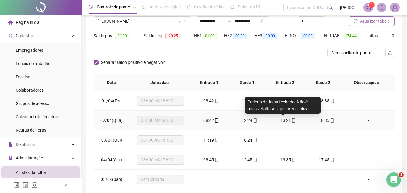
scroll to position [0, 0]
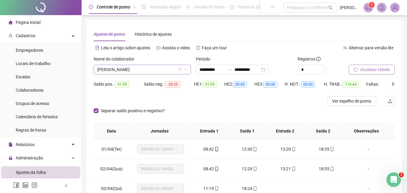
click at [154, 71] on span "[PERSON_NAME]" at bounding box center [142, 69] width 90 height 9
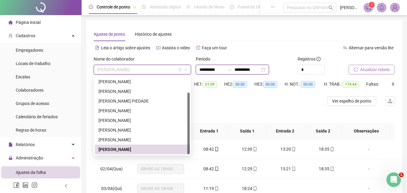
click at [208, 66] on input "**********" at bounding box center [211, 69] width 25 height 7
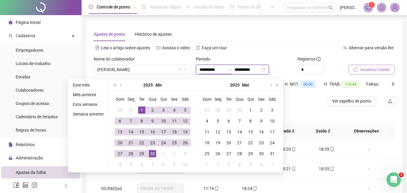
click at [208, 66] on input "**********" at bounding box center [211, 69] width 25 height 7
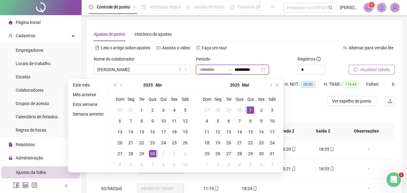
type input "**********"
click at [250, 110] on div "1" at bounding box center [250, 109] width 7 height 7
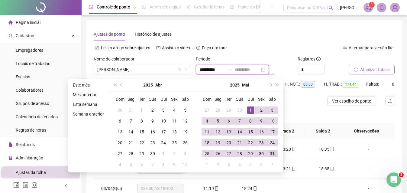
type input "**********"
click at [270, 156] on div "31" at bounding box center [272, 153] width 7 height 7
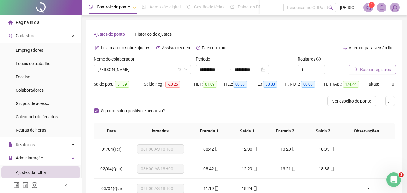
click at [373, 69] on span "Buscar registros" at bounding box center [375, 69] width 31 height 7
click at [176, 70] on span "[PERSON_NAME]" at bounding box center [142, 69] width 90 height 9
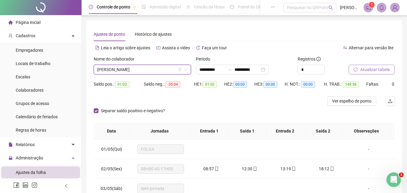
click at [211, 118] on div "Separar saldo positivo e negativo?" at bounding box center [244, 114] width 301 height 17
click at [164, 68] on span "[PERSON_NAME]" at bounding box center [142, 69] width 90 height 9
click at [223, 108] on div "Separar saldo positivo e negativo?" at bounding box center [244, 114] width 301 height 17
click at [162, 70] on span "[PERSON_NAME]" at bounding box center [142, 69] width 90 height 9
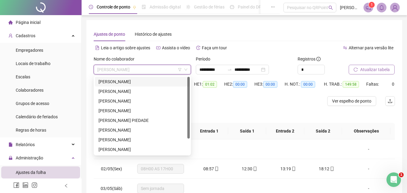
click at [154, 78] on div "[PERSON_NAME]" at bounding box center [143, 81] width 88 height 7
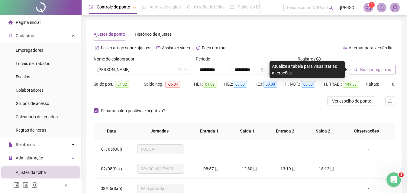
click at [361, 70] on span "Buscar registros" at bounding box center [375, 69] width 31 height 7
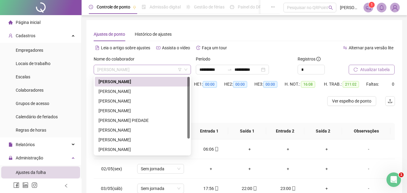
click at [166, 74] on div "[PERSON_NAME]" at bounding box center [142, 70] width 97 height 10
click at [139, 94] on div "[PERSON_NAME]" at bounding box center [143, 91] width 88 height 7
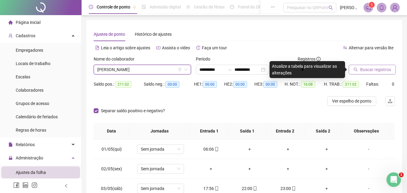
click at [372, 70] on span "Buscar registros" at bounding box center [375, 69] width 31 height 7
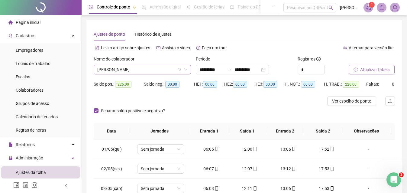
click at [162, 70] on span "[PERSON_NAME]" at bounding box center [142, 69] width 90 height 9
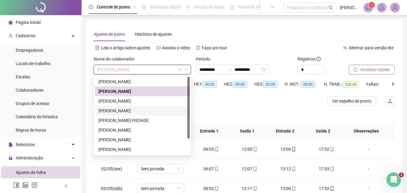
click at [130, 111] on div "[PERSON_NAME]" at bounding box center [143, 110] width 88 height 7
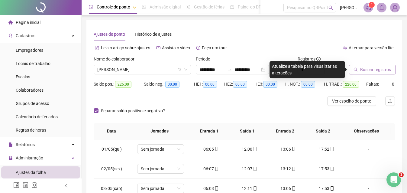
click at [370, 73] on span "Buscar registros" at bounding box center [375, 69] width 31 height 7
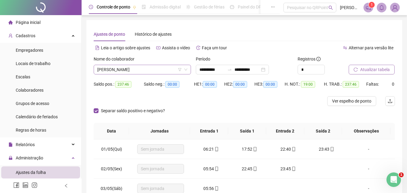
click at [147, 70] on span "[PERSON_NAME]" at bounding box center [142, 69] width 90 height 9
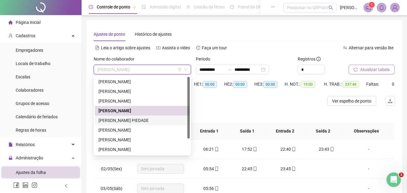
click at [134, 121] on div "[PERSON_NAME] PIEDADE" at bounding box center [143, 120] width 88 height 7
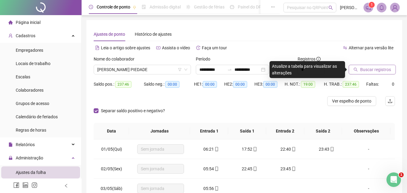
click at [365, 73] on span "Buscar registros" at bounding box center [375, 69] width 31 height 7
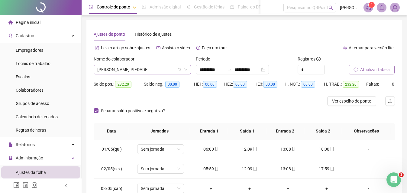
click at [142, 69] on span "[PERSON_NAME] PIEDADE" at bounding box center [142, 69] width 90 height 9
click at [138, 66] on span "[PERSON_NAME] PIEDADE" at bounding box center [142, 69] width 90 height 9
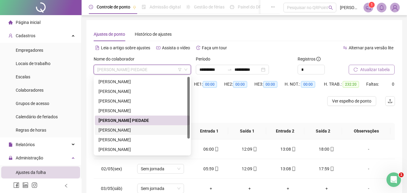
click at [126, 131] on div "[PERSON_NAME]" at bounding box center [143, 130] width 88 height 7
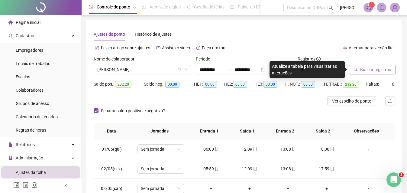
click at [359, 72] on button "Buscar registros" at bounding box center [372, 70] width 47 height 10
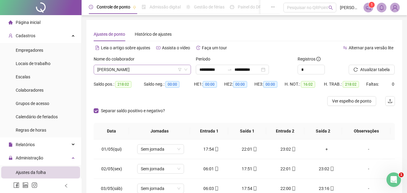
click at [162, 68] on span "[PERSON_NAME]" at bounding box center [142, 69] width 90 height 9
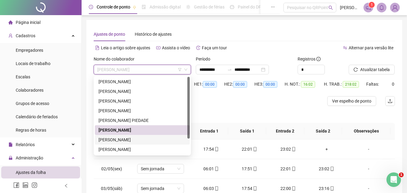
click at [137, 140] on div "[PERSON_NAME]" at bounding box center [143, 139] width 88 height 7
click at [137, 140] on td "Sem jornada" at bounding box center [161, 149] width 62 height 20
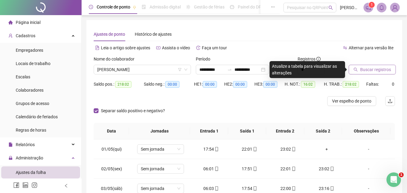
click at [350, 68] on button "Buscar registros" at bounding box center [372, 70] width 47 height 10
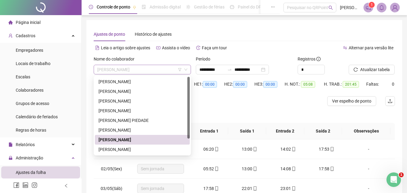
click at [138, 68] on span "[PERSON_NAME]" at bounding box center [142, 69] width 90 height 9
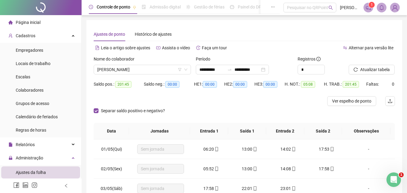
click at [212, 63] on div "Período" at bounding box center [244, 60] width 97 height 9
click at [211, 70] on input "**********" at bounding box center [211, 69] width 25 height 7
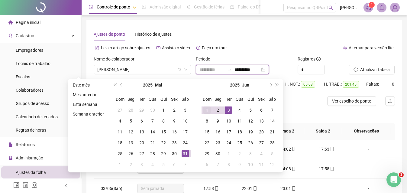
type input "**********"
click at [204, 110] on div "1" at bounding box center [206, 109] width 7 height 7
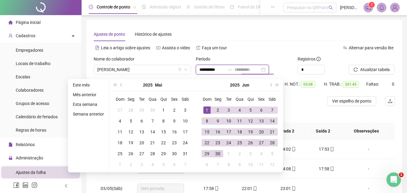
type input "**********"
click at [217, 155] on div "30" at bounding box center [217, 153] width 7 height 7
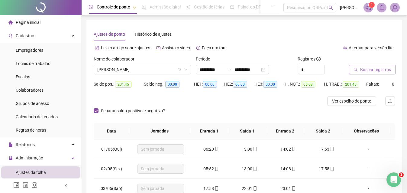
click at [378, 73] on button "Buscar registros" at bounding box center [372, 70] width 47 height 10
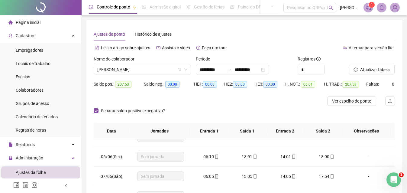
scroll to position [121, 0]
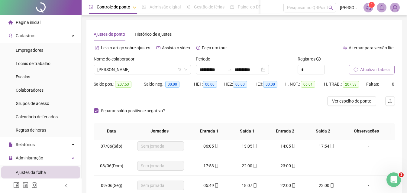
click at [372, 72] on span "Atualizar tabela" at bounding box center [375, 69] width 30 height 7
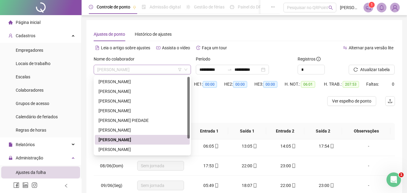
click at [170, 68] on span "[PERSON_NAME]" at bounding box center [142, 69] width 90 height 9
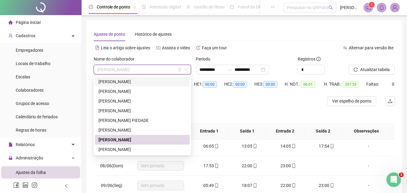
click at [125, 81] on div "[PERSON_NAME]" at bounding box center [143, 81] width 88 height 7
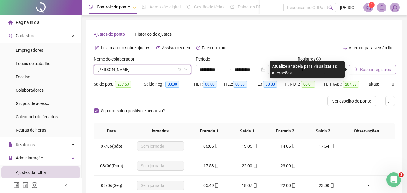
click at [367, 68] on span "Buscar registros" at bounding box center [375, 69] width 31 height 7
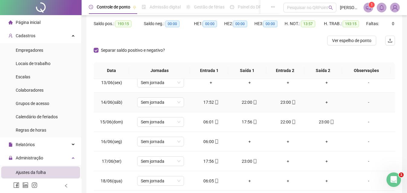
scroll to position [272, 0]
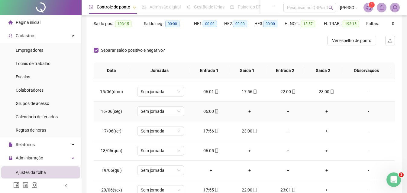
click at [249, 112] on div "+" at bounding box center [249, 111] width 29 height 7
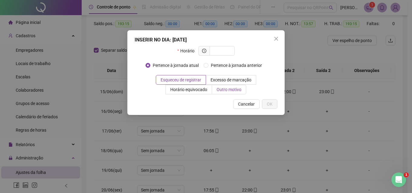
click at [217, 88] on span "Outro motivo" at bounding box center [228, 89] width 25 height 5
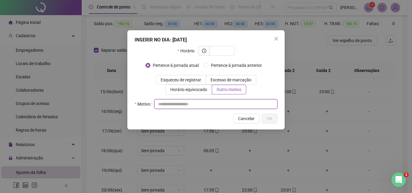
click at [196, 103] on input "text" at bounding box center [215, 104] width 123 height 10
type input "*"
type input "********"
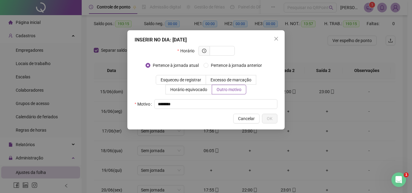
click at [304, 99] on div "INSERIR NO DIA : [DATE] Horário Pertence à jornada atual Pertence à jornada ant…" at bounding box center [206, 96] width 412 height 193
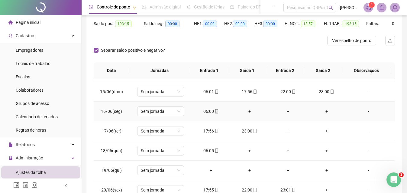
click at [245, 111] on div "+" at bounding box center [249, 111] width 29 height 7
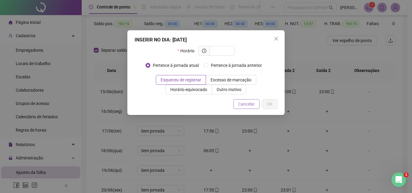
click at [251, 106] on span "Cancelar" at bounding box center [246, 104] width 17 height 7
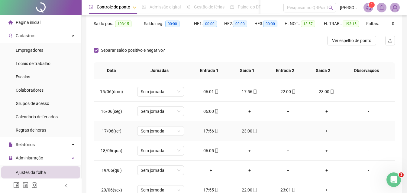
click at [282, 131] on div "+" at bounding box center [288, 131] width 29 height 7
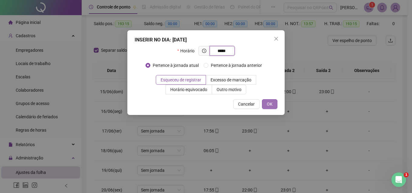
type input "*****"
click at [271, 103] on span "OK" at bounding box center [270, 104] width 6 height 7
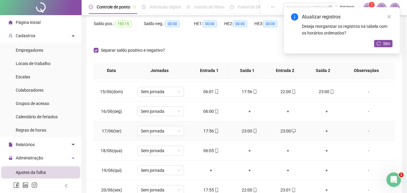
click at [241, 131] on div "23:00" at bounding box center [249, 131] width 29 height 7
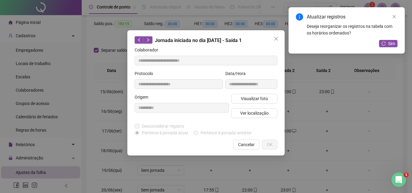
type input "**********"
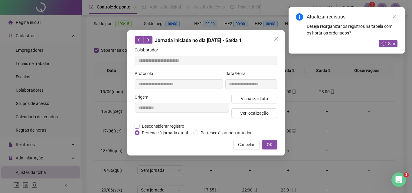
click at [157, 125] on span "Desconsiderar registro" at bounding box center [162, 126] width 47 height 7
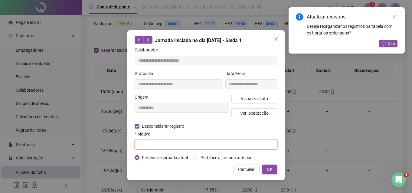
click at [156, 141] on input "text" at bounding box center [205, 145] width 143 height 10
drag, startPoint x: 151, startPoint y: 145, endPoint x: 120, endPoint y: 145, distance: 31.1
click at [120, 145] on div "**********" at bounding box center [206, 96] width 412 height 193
type input "****"
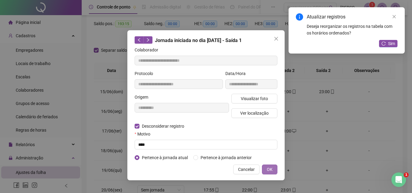
click at [267, 172] on span "OK" at bounding box center [270, 169] width 6 height 7
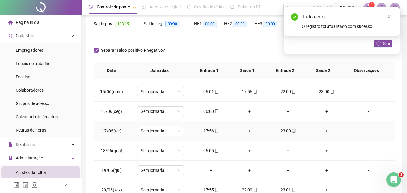
click at [243, 132] on div "+" at bounding box center [249, 131] width 29 height 7
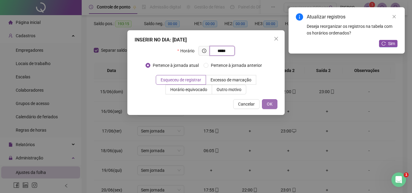
type input "*****"
click at [268, 105] on span "OK" at bounding box center [270, 104] width 6 height 7
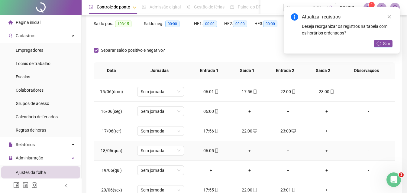
scroll to position [302, 0]
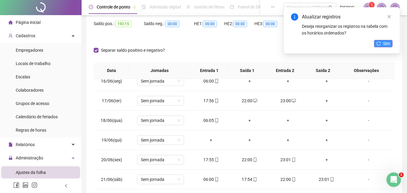
click at [383, 44] on button "Sim" at bounding box center [383, 43] width 18 height 7
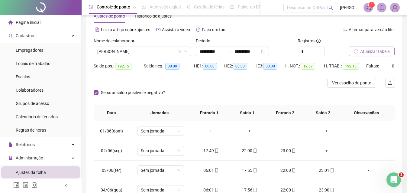
scroll to position [0, 0]
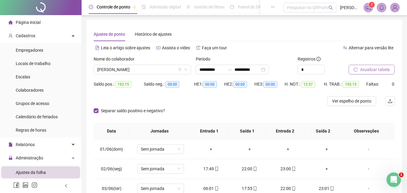
click at [379, 66] on span "Atualizar tabela" at bounding box center [375, 69] width 30 height 7
click at [354, 103] on span "Ver espelho de ponto" at bounding box center [351, 101] width 39 height 7
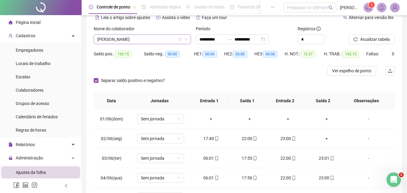
click at [186, 40] on icon "down" at bounding box center [185, 39] width 3 height 2
click at [175, 40] on span "[PERSON_NAME]" at bounding box center [142, 39] width 90 height 9
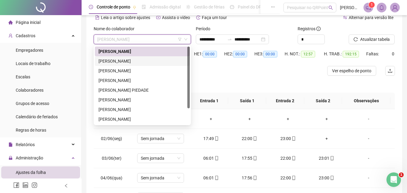
click at [146, 58] on div "[PERSON_NAME]" at bounding box center [143, 61] width 88 height 7
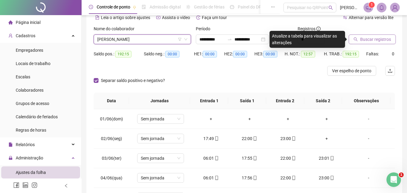
click at [373, 38] on span "Buscar registros" at bounding box center [375, 39] width 31 height 7
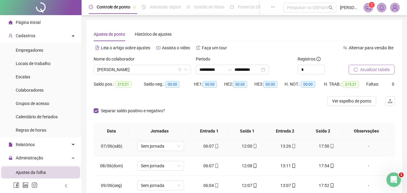
scroll to position [151, 0]
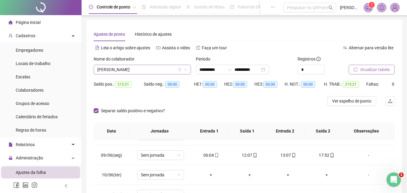
click at [185, 69] on icon "down" at bounding box center [186, 70] width 4 height 4
click at [167, 70] on span "[PERSON_NAME]" at bounding box center [142, 69] width 90 height 9
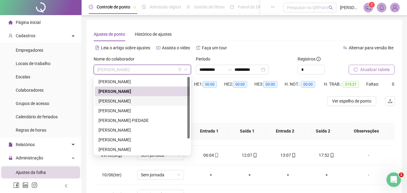
drag, startPoint x: 140, startPoint y: 100, endPoint x: 150, endPoint y: 98, distance: 10.2
click at [140, 100] on div "[PERSON_NAME]" at bounding box center [143, 101] width 88 height 7
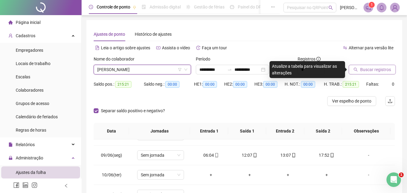
click at [374, 72] on span "Buscar registros" at bounding box center [375, 69] width 31 height 7
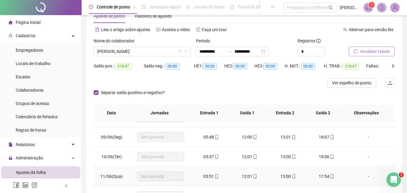
scroll to position [0, 0]
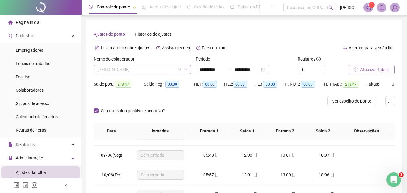
click at [175, 71] on span "[PERSON_NAME]" at bounding box center [142, 69] width 90 height 9
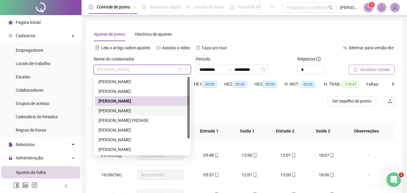
click at [128, 110] on div "[PERSON_NAME]" at bounding box center [143, 110] width 88 height 7
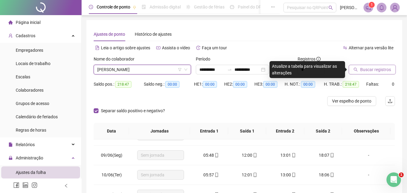
click at [167, 67] on span "[PERSON_NAME]" at bounding box center [142, 69] width 90 height 9
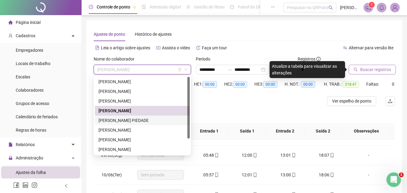
click at [121, 122] on div "[PERSON_NAME] PIEDADE" at bounding box center [143, 120] width 88 height 7
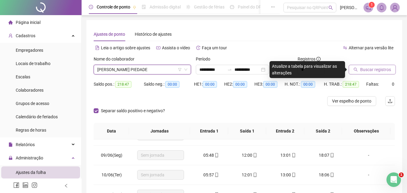
click at [383, 69] on span "Buscar registros" at bounding box center [375, 69] width 31 height 7
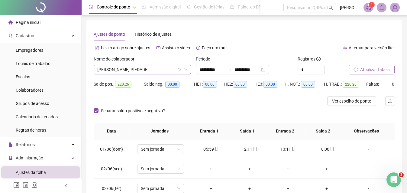
click at [170, 70] on span "[PERSON_NAME] PIEDADE" at bounding box center [142, 69] width 90 height 9
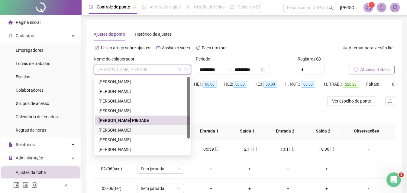
click at [129, 128] on div "[PERSON_NAME]" at bounding box center [143, 130] width 88 height 7
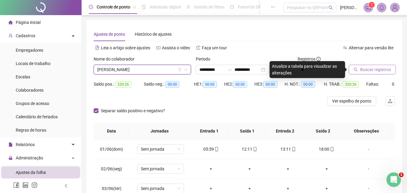
click at [368, 73] on button "Buscar registros" at bounding box center [372, 70] width 47 height 10
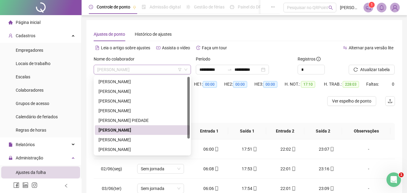
click at [170, 74] on div "[PERSON_NAME]" at bounding box center [142, 70] width 97 height 10
click at [117, 152] on div "[PERSON_NAME]" at bounding box center [143, 149] width 88 height 7
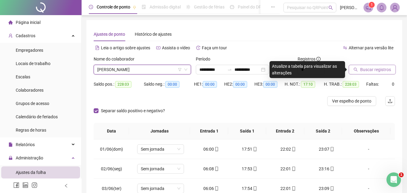
click at [364, 73] on span "Buscar registros" at bounding box center [375, 69] width 31 height 7
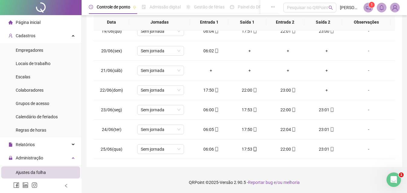
scroll to position [453, 0]
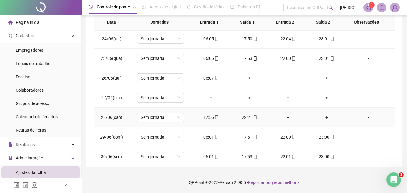
click at [284, 117] on div "+" at bounding box center [288, 117] width 29 height 7
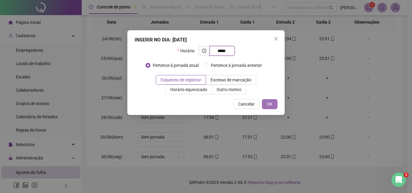
type input "*****"
click at [265, 100] on button "OK" at bounding box center [269, 104] width 15 height 10
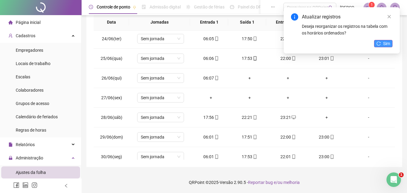
click at [378, 43] on icon "reload" at bounding box center [379, 43] width 4 height 4
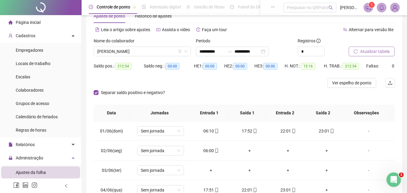
scroll to position [0, 0]
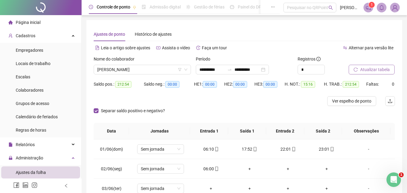
click at [375, 70] on span "Atualizar tabela" at bounding box center [375, 69] width 30 height 7
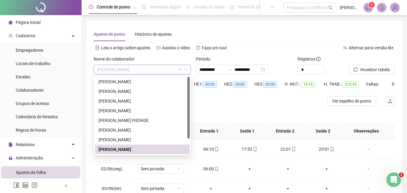
click at [172, 65] on div "[PERSON_NAME]" at bounding box center [142, 70] width 97 height 10
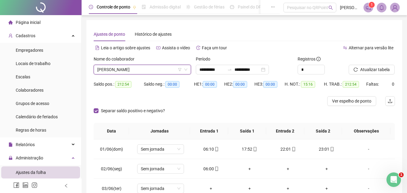
click at [166, 72] on span "[PERSON_NAME]" at bounding box center [142, 69] width 90 height 9
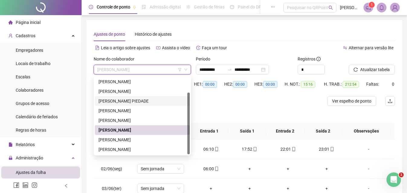
scroll to position [30, 0]
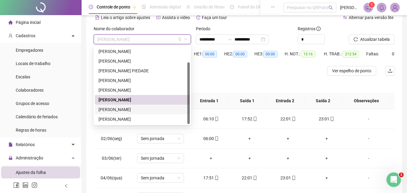
click at [135, 111] on div "[PERSON_NAME]" at bounding box center [143, 109] width 88 height 7
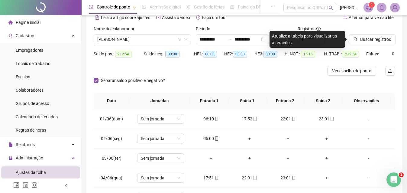
click at [386, 46] on div "Buscar registros" at bounding box center [371, 37] width 51 height 24
click at [384, 41] on span "Buscar registros" at bounding box center [375, 39] width 31 height 7
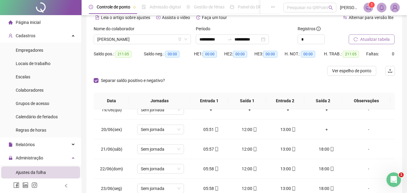
scroll to position [332, 0]
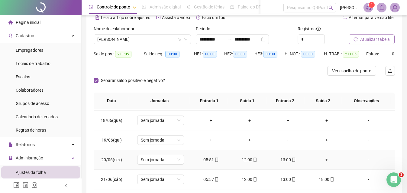
click at [323, 162] on div "+" at bounding box center [326, 159] width 29 height 7
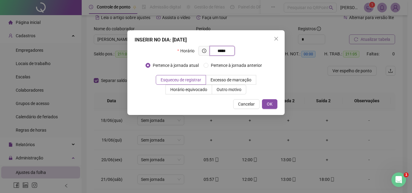
type input "*****"
click at [321, 152] on div "INSERIR NO DIA : [DATE] Horário ***** Pertence à jornada atual Pertence à jorna…" at bounding box center [206, 96] width 412 height 193
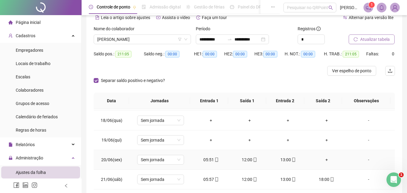
click at [319, 159] on div "+" at bounding box center [326, 159] width 29 height 7
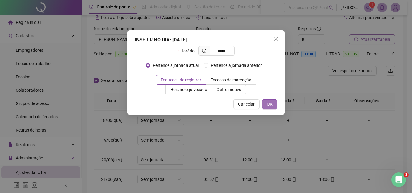
type input "*****"
click at [267, 102] on span "OK" at bounding box center [270, 104] width 6 height 7
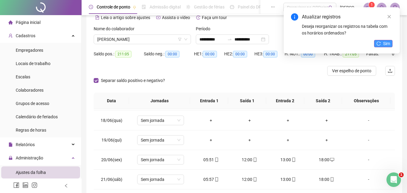
click at [383, 44] on button "Sim" at bounding box center [383, 43] width 18 height 7
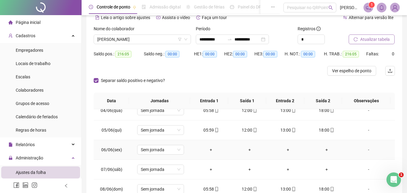
scroll to position [0, 0]
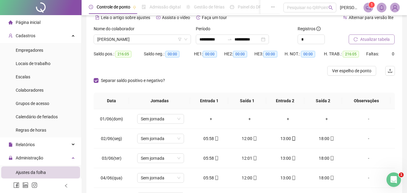
click at [387, 40] on span "Atualizar tabela" at bounding box center [375, 39] width 30 height 7
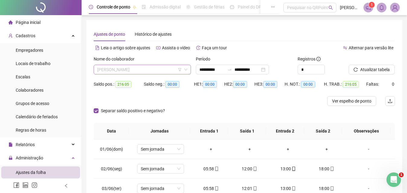
click at [181, 67] on span "[PERSON_NAME]" at bounding box center [142, 69] width 90 height 9
click at [214, 67] on input "**********" at bounding box center [211, 69] width 25 height 7
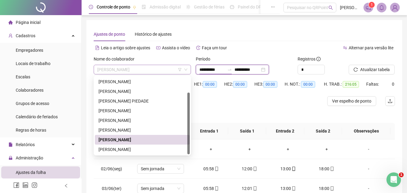
click at [168, 69] on span "[PERSON_NAME]" at bounding box center [142, 69] width 90 height 9
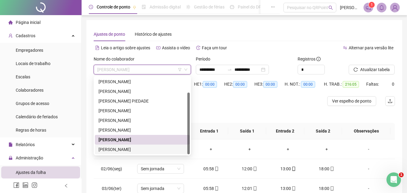
click at [126, 148] on div "[PERSON_NAME]" at bounding box center [143, 149] width 88 height 7
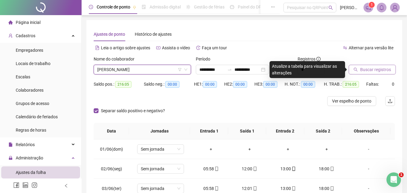
click at [358, 68] on button "Buscar registros" at bounding box center [372, 70] width 47 height 10
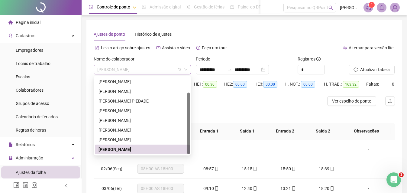
click at [151, 70] on span "[PERSON_NAME]" at bounding box center [142, 69] width 90 height 9
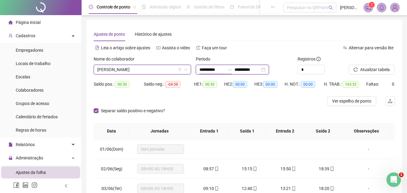
click at [204, 69] on input "**********" at bounding box center [211, 69] width 25 height 7
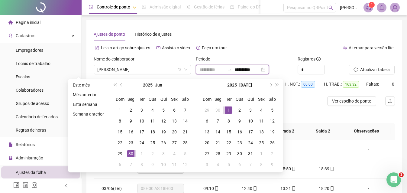
type input "**********"
click at [227, 111] on div "1" at bounding box center [228, 109] width 7 height 7
type input "**********"
drag, startPoint x: 248, startPoint y: 63, endPoint x: 246, endPoint y: 68, distance: 4.8
click at [248, 64] on div "Período" at bounding box center [244, 60] width 97 height 9
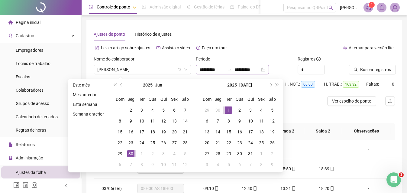
type input "**********"
click at [246, 68] on input "**********" at bounding box center [247, 69] width 25 height 7
click at [207, 70] on input "**********" at bounding box center [211, 69] width 25 height 7
type input "**********"
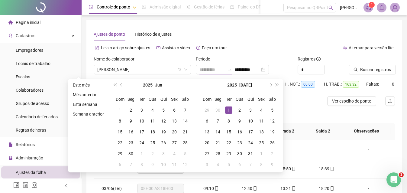
click at [230, 108] on div "1" at bounding box center [228, 109] width 7 height 7
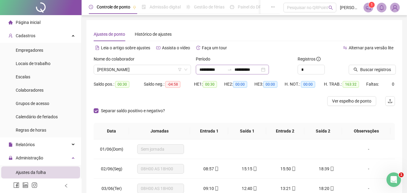
drag, startPoint x: 251, startPoint y: 65, endPoint x: 246, endPoint y: 70, distance: 6.4
click at [250, 67] on div "**********" at bounding box center [232, 70] width 73 height 10
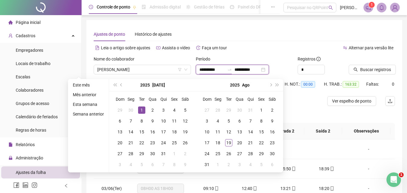
click at [246, 70] on input "**********" at bounding box center [247, 69] width 25 height 7
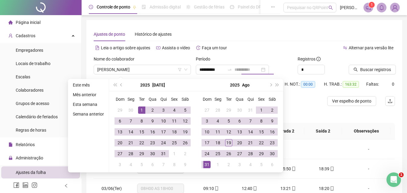
click at [207, 162] on div "31" at bounding box center [206, 164] width 7 height 7
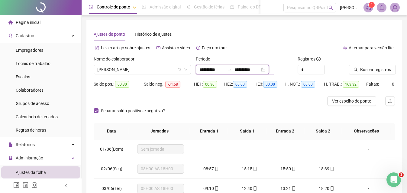
click at [255, 72] on input "**********" at bounding box center [247, 69] width 25 height 7
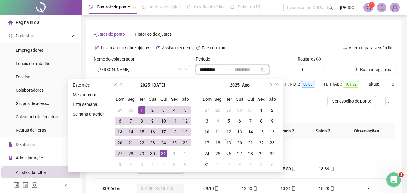
type input "**********"
click at [165, 153] on div "31" at bounding box center [163, 153] width 7 height 7
click at [207, 70] on input "**********" at bounding box center [211, 69] width 25 height 7
type input "**********"
click at [143, 111] on div "1" at bounding box center [141, 109] width 7 height 7
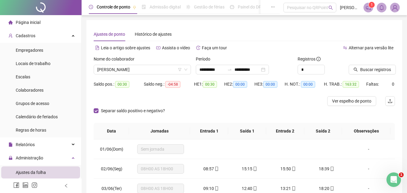
click at [357, 68] on icon "search" at bounding box center [356, 69] width 4 height 4
click at [184, 73] on span "[PERSON_NAME]" at bounding box center [142, 69] width 90 height 9
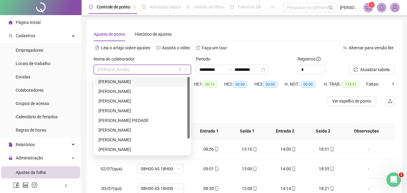
click at [152, 80] on div "[PERSON_NAME]" at bounding box center [143, 81] width 88 height 7
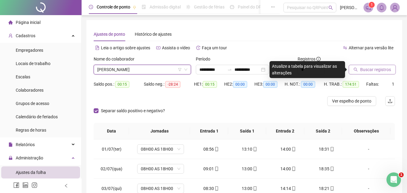
click at [364, 68] on span "Buscar registros" at bounding box center [375, 69] width 31 height 7
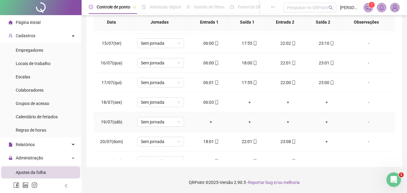
scroll to position [302, 0]
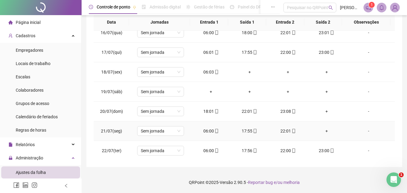
click at [324, 131] on div "+" at bounding box center [326, 131] width 29 height 7
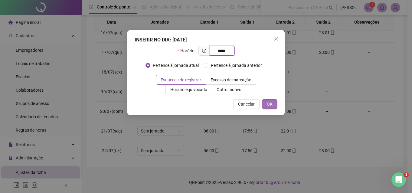
type input "*****"
click at [271, 103] on span "OK" at bounding box center [270, 104] width 6 height 7
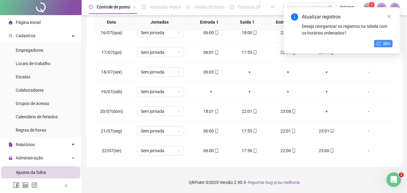
click at [386, 43] on span "Sim" at bounding box center [386, 43] width 7 height 7
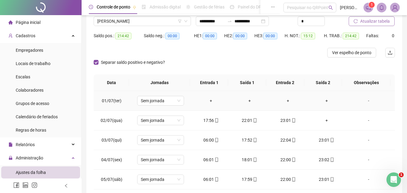
scroll to position [0, 0]
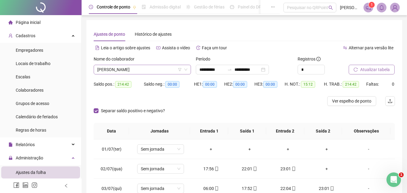
click at [176, 70] on span "[PERSON_NAME]" at bounding box center [142, 69] width 90 height 9
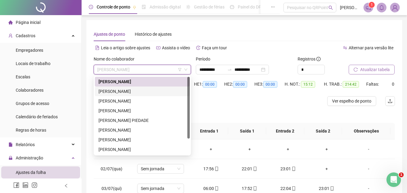
click at [144, 93] on div "[PERSON_NAME]" at bounding box center [143, 91] width 88 height 7
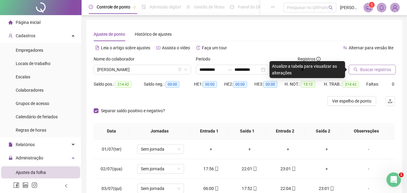
click at [363, 68] on span "Buscar registros" at bounding box center [375, 69] width 31 height 7
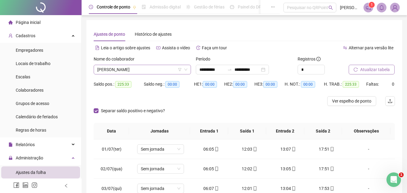
click at [147, 68] on span "[PERSON_NAME]" at bounding box center [142, 69] width 90 height 9
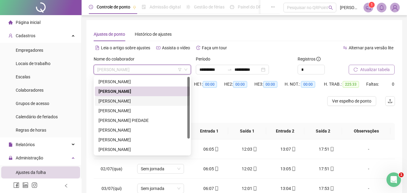
click at [139, 100] on div "[PERSON_NAME]" at bounding box center [143, 101] width 88 height 7
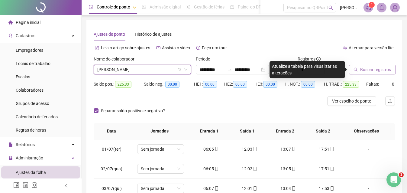
click at [384, 70] on span "Buscar registros" at bounding box center [375, 69] width 31 height 7
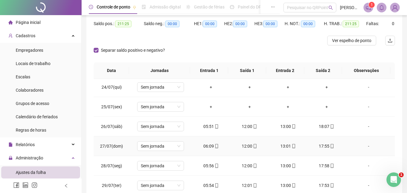
scroll to position [393, 0]
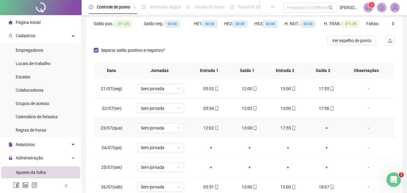
click at [321, 127] on div "+" at bounding box center [326, 128] width 29 height 7
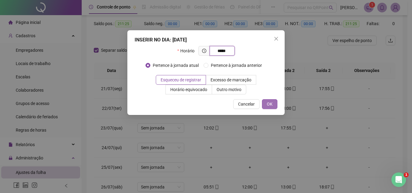
type input "*****"
click at [269, 105] on span "OK" at bounding box center [270, 104] width 6 height 7
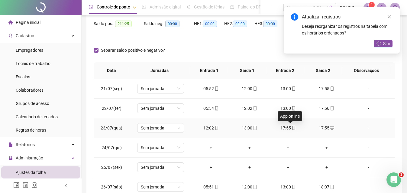
click at [292, 127] on icon "mobile" at bounding box center [294, 128] width 4 height 4
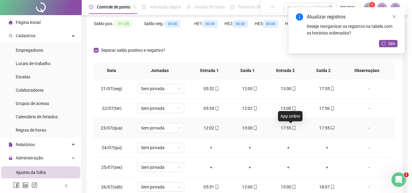
type input "**********"
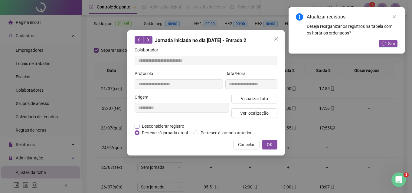
click at [156, 125] on span "Desconsiderar registro" at bounding box center [162, 126] width 47 height 7
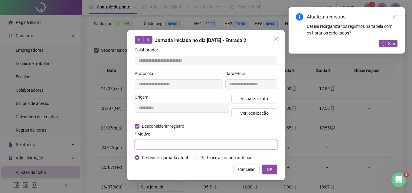
click at [154, 143] on input "text" at bounding box center [205, 145] width 143 height 10
paste input "****"
type input "****"
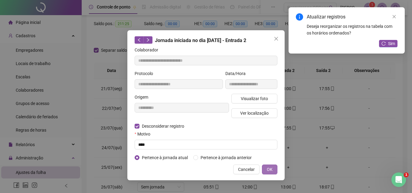
click at [271, 169] on span "OK" at bounding box center [270, 169] width 6 height 7
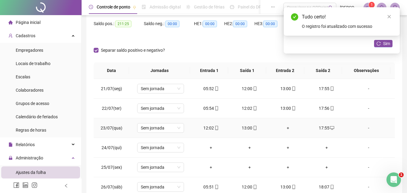
click at [283, 130] on div "+" at bounding box center [288, 128] width 29 height 7
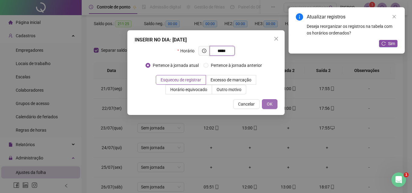
type input "*****"
click at [268, 104] on span "OK" at bounding box center [270, 104] width 6 height 7
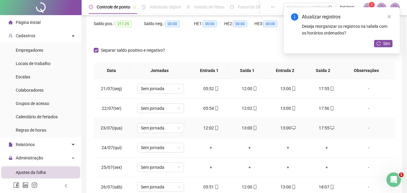
click at [245, 126] on div "13:00" at bounding box center [249, 128] width 29 height 7
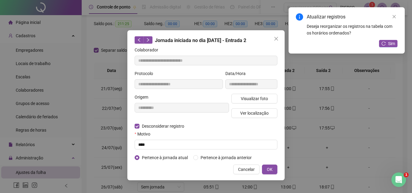
type input "**********"
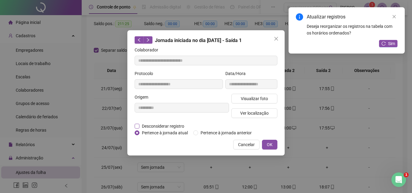
click at [147, 127] on span "Desconsiderar registro" at bounding box center [162, 126] width 47 height 7
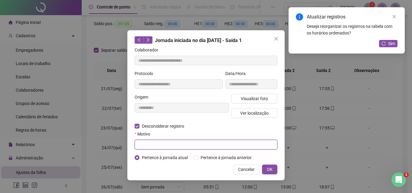
click at [152, 140] on input "text" at bounding box center [205, 145] width 143 height 10
paste input "****"
type input "****"
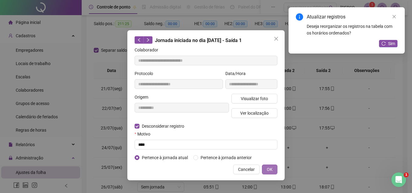
click at [273, 167] on button "OK" at bounding box center [269, 169] width 15 height 10
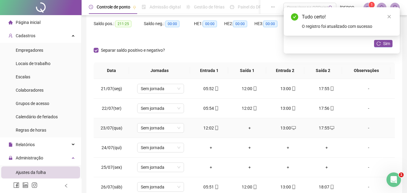
click at [249, 128] on div "+" at bounding box center [249, 128] width 29 height 7
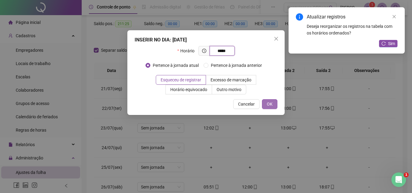
type input "*****"
click at [272, 106] on button "OK" at bounding box center [269, 104] width 15 height 10
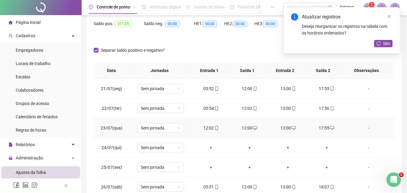
click at [207, 128] on div "12:02" at bounding box center [210, 128] width 29 height 7
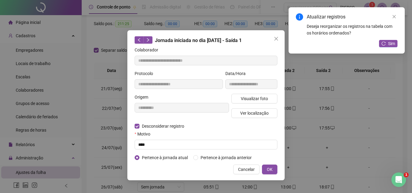
type input "**********"
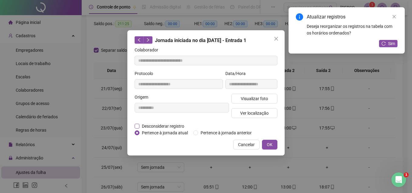
click at [169, 126] on span "Desconsiderar registro" at bounding box center [162, 126] width 47 height 7
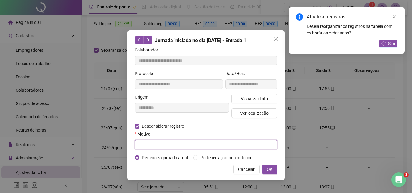
click at [148, 144] on input "text" at bounding box center [205, 145] width 143 height 10
paste input "****"
type input "****"
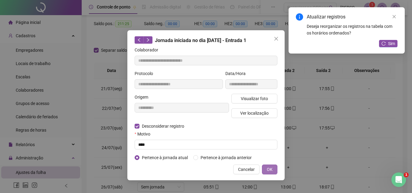
click at [266, 170] on button "OK" at bounding box center [269, 169] width 15 height 10
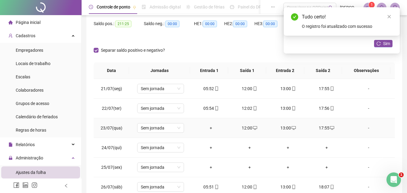
click at [206, 130] on div "+" at bounding box center [210, 128] width 29 height 7
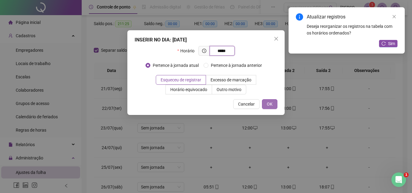
type input "*****"
click at [264, 103] on button "OK" at bounding box center [269, 104] width 15 height 10
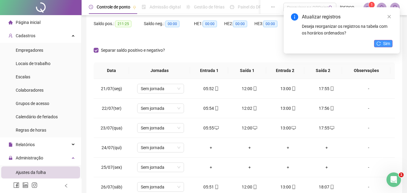
click at [385, 41] on span "Sim" at bounding box center [386, 43] width 7 height 7
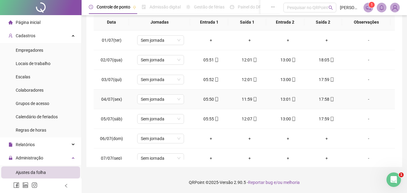
scroll to position [0, 0]
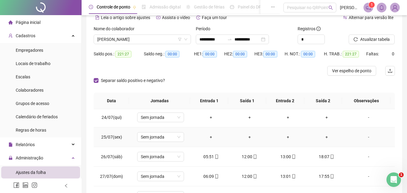
scroll to position [480, 0]
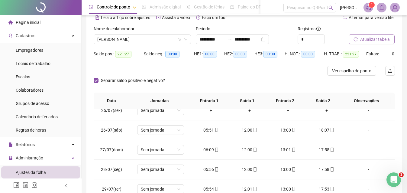
click at [369, 41] on span "Atualizar tabela" at bounding box center [375, 39] width 30 height 7
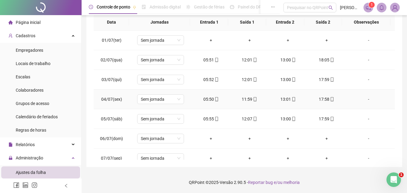
scroll to position [18, 0]
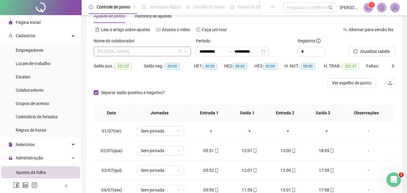
click at [167, 50] on span "[PERSON_NAME]" at bounding box center [142, 51] width 90 height 9
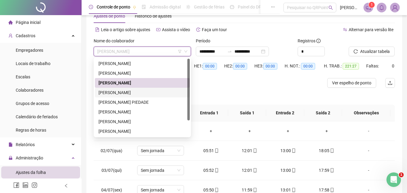
click at [122, 92] on div "[PERSON_NAME]" at bounding box center [143, 92] width 88 height 7
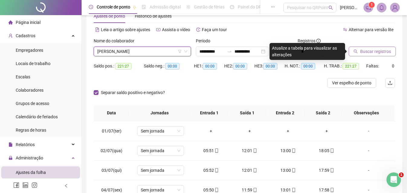
click at [378, 54] on span "Buscar registros" at bounding box center [375, 51] width 31 height 7
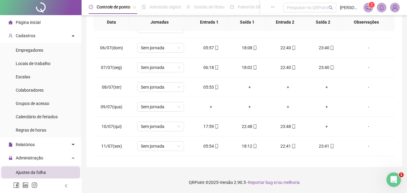
scroll to position [0, 0]
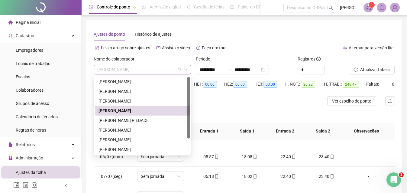
click at [157, 70] on span "[PERSON_NAME]" at bounding box center [142, 69] width 90 height 9
click at [123, 121] on div "[PERSON_NAME] PIEDADE" at bounding box center [143, 120] width 88 height 7
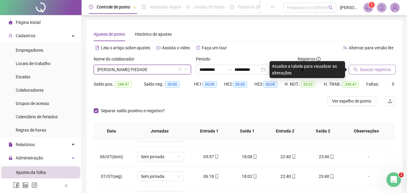
click at [356, 66] on button "Buscar registros" at bounding box center [372, 70] width 47 height 10
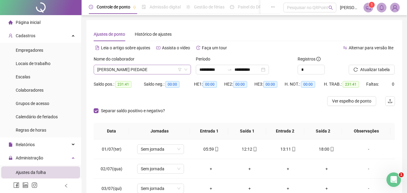
click at [156, 69] on span "[PERSON_NAME] PIEDADE" at bounding box center [142, 69] width 90 height 9
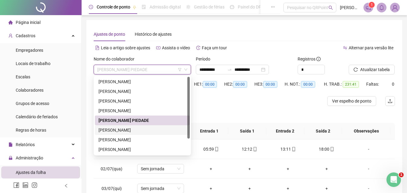
click at [135, 130] on div "[PERSON_NAME]" at bounding box center [143, 130] width 88 height 7
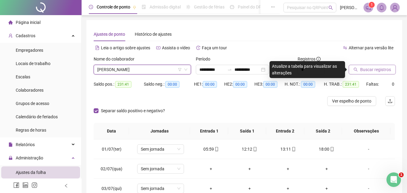
click at [359, 68] on button "Buscar registros" at bounding box center [372, 70] width 47 height 10
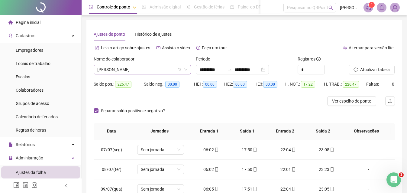
click at [149, 71] on span "[PERSON_NAME]" at bounding box center [142, 69] width 90 height 9
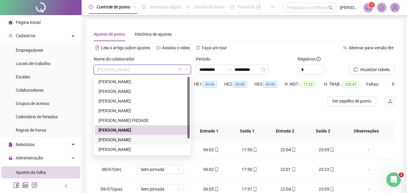
click at [112, 142] on div "[PERSON_NAME]" at bounding box center [143, 139] width 88 height 7
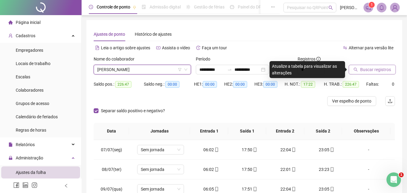
click at [385, 66] on span "Buscar registros" at bounding box center [375, 69] width 31 height 7
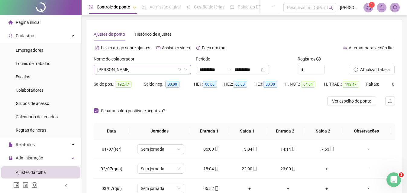
click at [153, 68] on span "[PERSON_NAME]" at bounding box center [142, 69] width 90 height 9
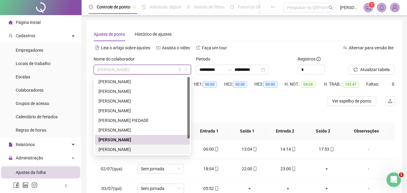
click at [112, 149] on div "[PERSON_NAME]" at bounding box center [143, 149] width 88 height 7
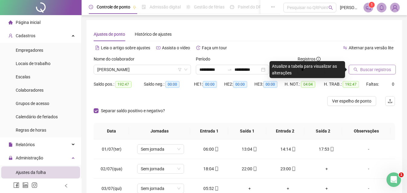
click at [368, 70] on span "Buscar registros" at bounding box center [375, 69] width 31 height 7
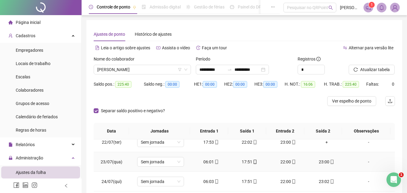
scroll to position [359, 0]
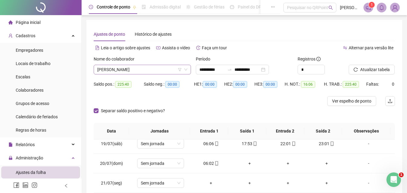
click at [184, 69] on icon "down" at bounding box center [185, 70] width 3 height 2
click at [168, 68] on span "[PERSON_NAME]" at bounding box center [142, 69] width 90 height 9
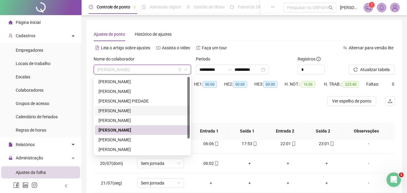
scroll to position [30, 0]
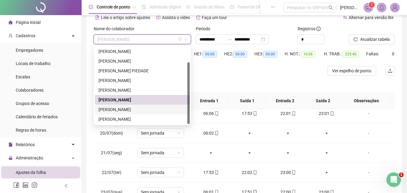
click at [133, 107] on div "[PERSON_NAME]" at bounding box center [143, 109] width 88 height 7
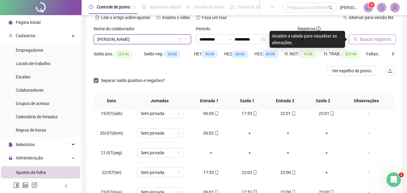
click at [371, 39] on span "Buscar registros" at bounding box center [375, 39] width 31 height 7
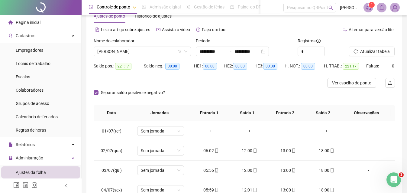
scroll to position [0, 0]
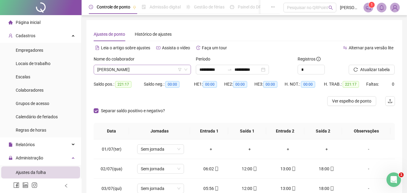
click at [159, 71] on span "[PERSON_NAME]" at bounding box center [142, 69] width 90 height 9
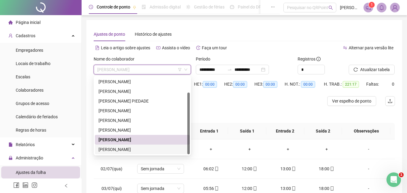
click at [125, 151] on div "[PERSON_NAME]" at bounding box center [143, 149] width 88 height 7
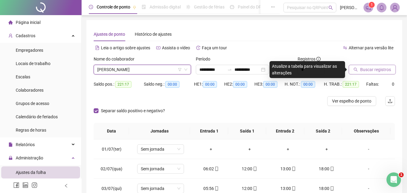
click at [371, 67] on span "Buscar registros" at bounding box center [375, 69] width 31 height 7
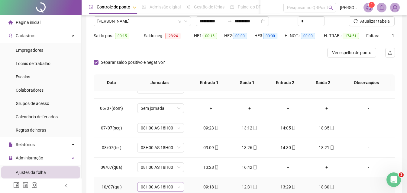
scroll to position [121, 0]
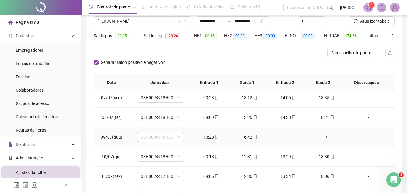
click at [180, 138] on div "08H00 AS 18H00" at bounding box center [160, 137] width 47 height 10
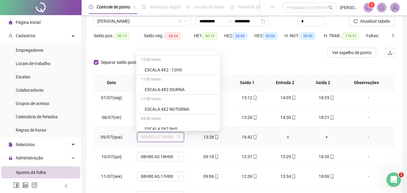
scroll to position [363, 0]
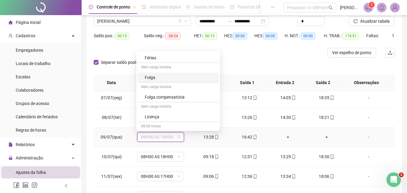
click at [149, 77] on div "Folga" at bounding box center [180, 77] width 70 height 7
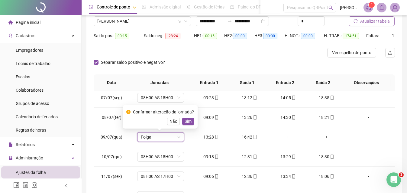
click at [353, 19] on button "Atualizar tabela" at bounding box center [372, 21] width 46 height 10
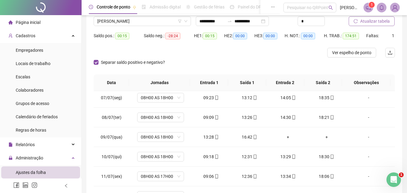
click at [362, 20] on span "Atualizar tabela" at bounding box center [375, 21] width 30 height 7
click at [174, 135] on span "08H00 AS 18H00" at bounding box center [161, 136] width 40 height 9
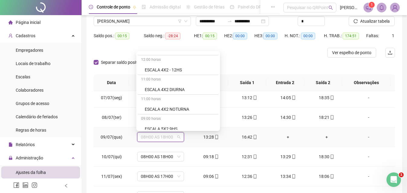
scroll to position [332, 0]
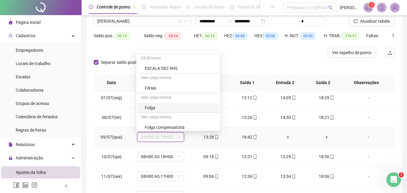
click at [169, 107] on div "Folga" at bounding box center [180, 107] width 70 height 7
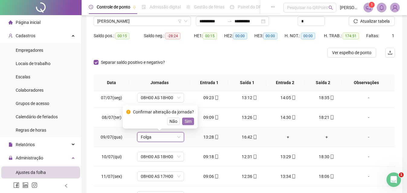
click at [190, 121] on span "Sim" at bounding box center [188, 121] width 7 height 7
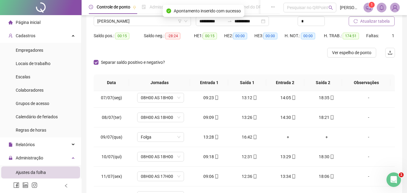
click at [363, 22] on span "Atualizar tabela" at bounding box center [375, 21] width 30 height 7
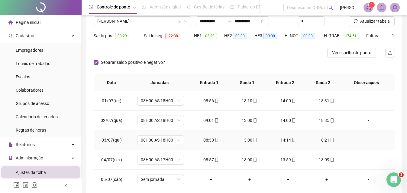
scroll to position [0, 0]
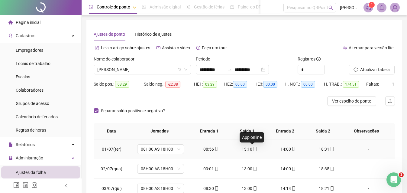
click at [252, 150] on span "mobile" at bounding box center [254, 149] width 5 height 4
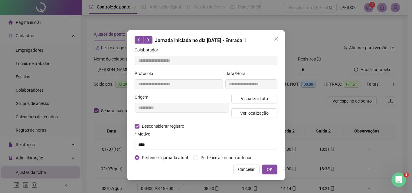
type input "**********"
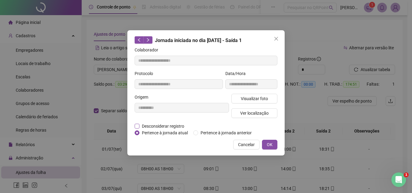
click at [143, 126] on span "Desconsiderar registro" at bounding box center [162, 126] width 47 height 7
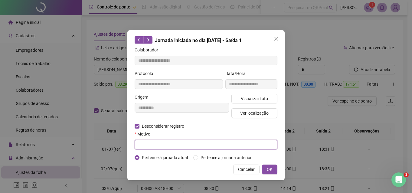
click at [139, 141] on input "text" at bounding box center [205, 145] width 143 height 10
paste input "****"
type input "****"
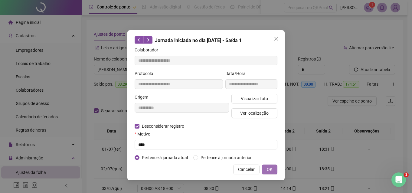
click at [265, 167] on button "OK" at bounding box center [269, 169] width 15 height 10
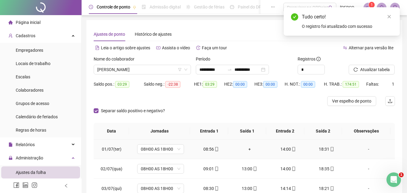
click at [247, 151] on div "+" at bounding box center [249, 149] width 29 height 7
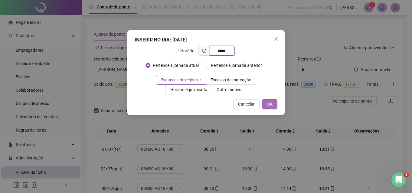
type input "*****"
click at [269, 102] on span "OK" at bounding box center [270, 104] width 6 height 7
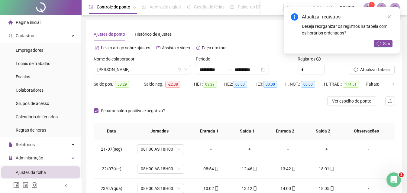
scroll to position [453, 0]
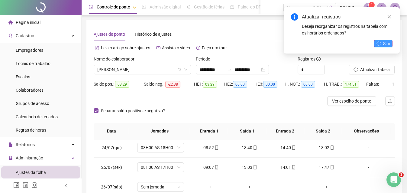
click at [382, 41] on button "Sim" at bounding box center [383, 43] width 18 height 7
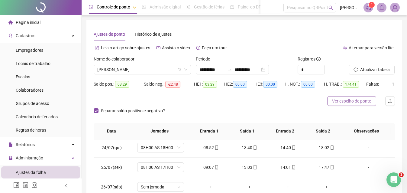
click at [353, 101] on span "Ver espelho de ponto" at bounding box center [351, 101] width 39 height 7
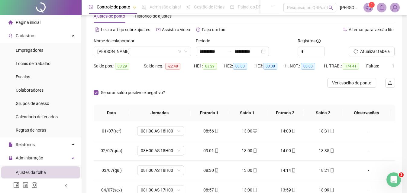
scroll to position [0, 0]
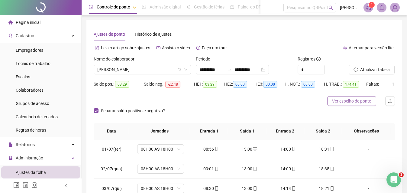
click at [358, 102] on span "Ver espelho de ponto" at bounding box center [351, 101] width 39 height 7
click at [349, 101] on span "Ver espelho de ponto" at bounding box center [351, 101] width 39 height 7
